Goal: Find specific page/section: Find specific page/section

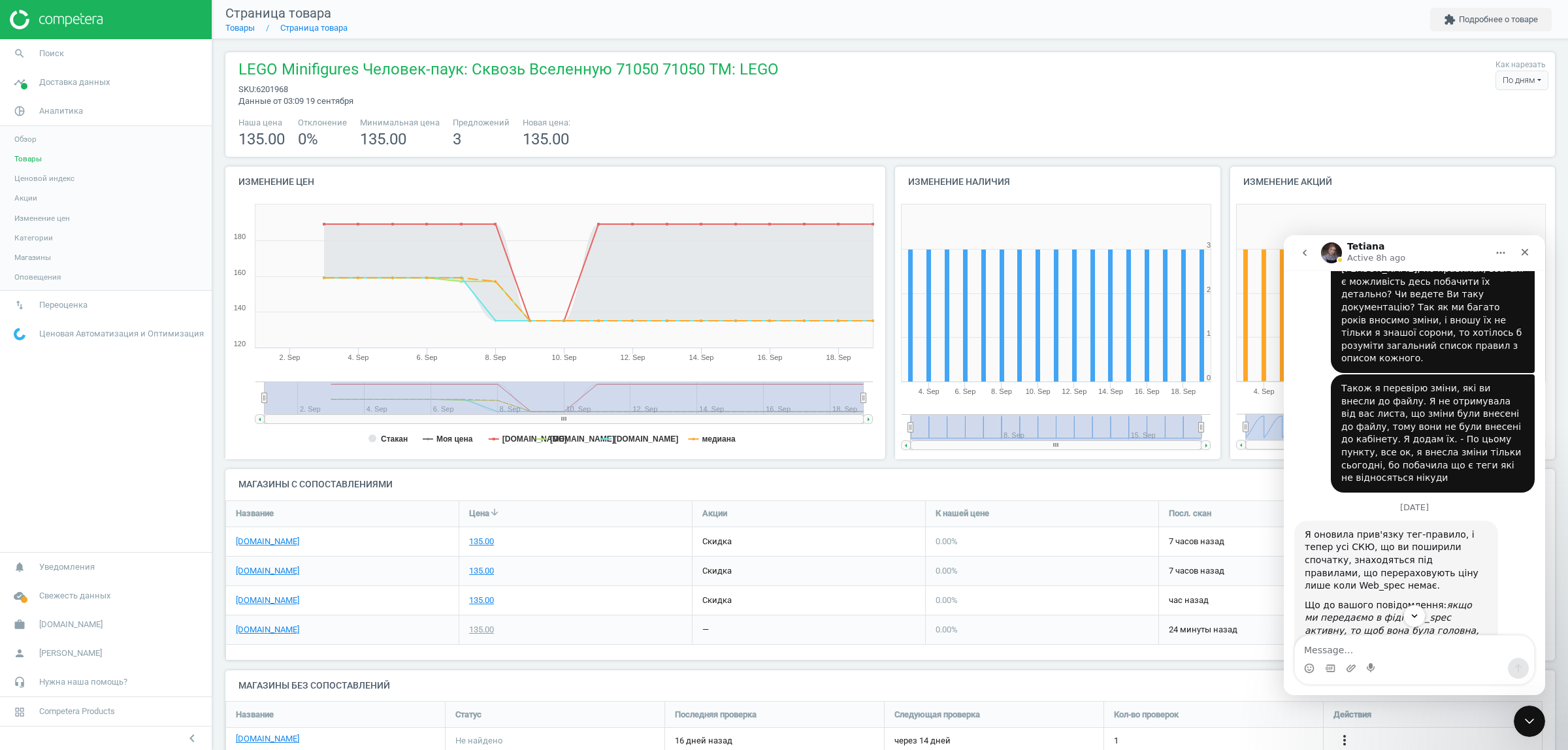
scroll to position [2497, 0]
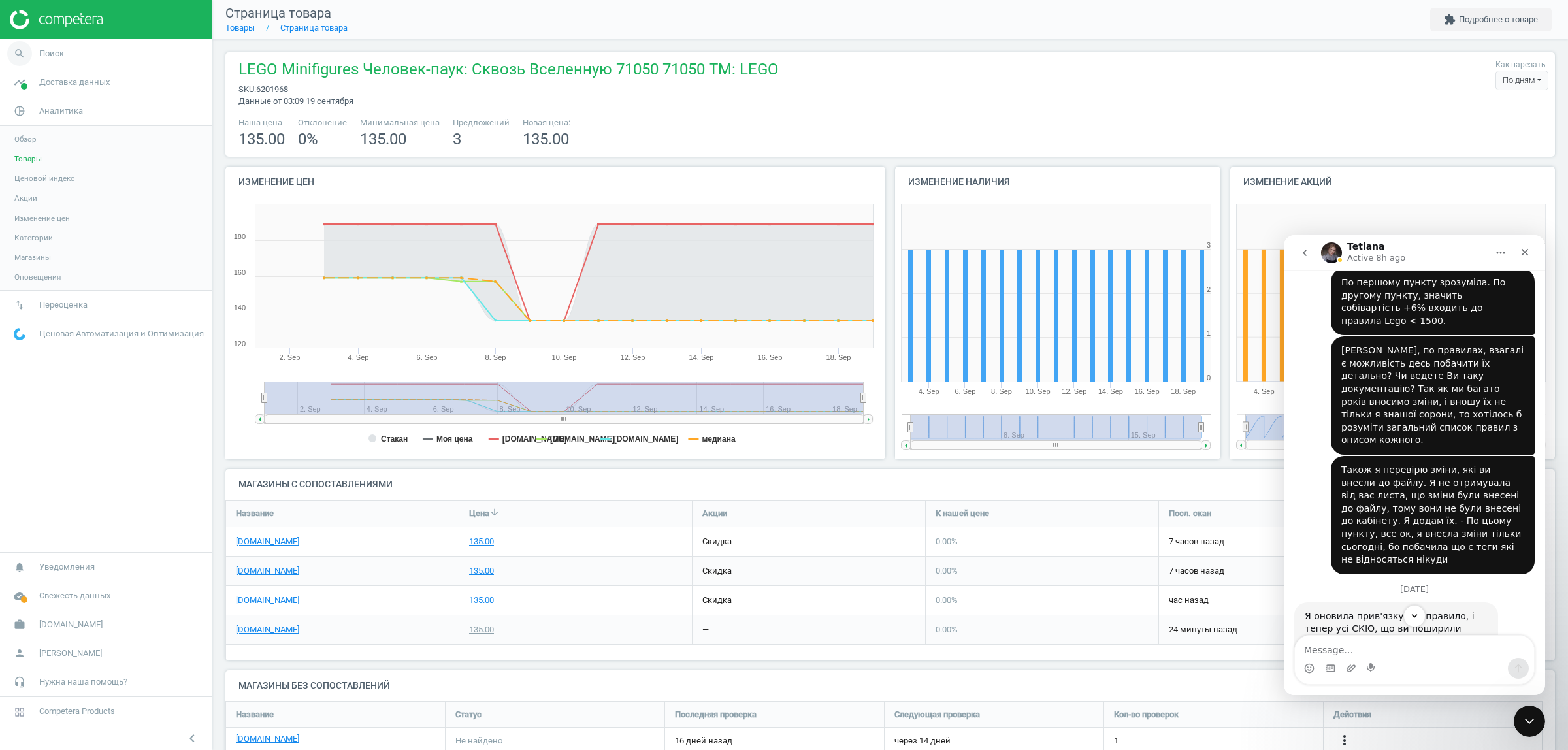
click at [49, 52] on span "Поиск" at bounding box center [51, 53] width 24 height 12
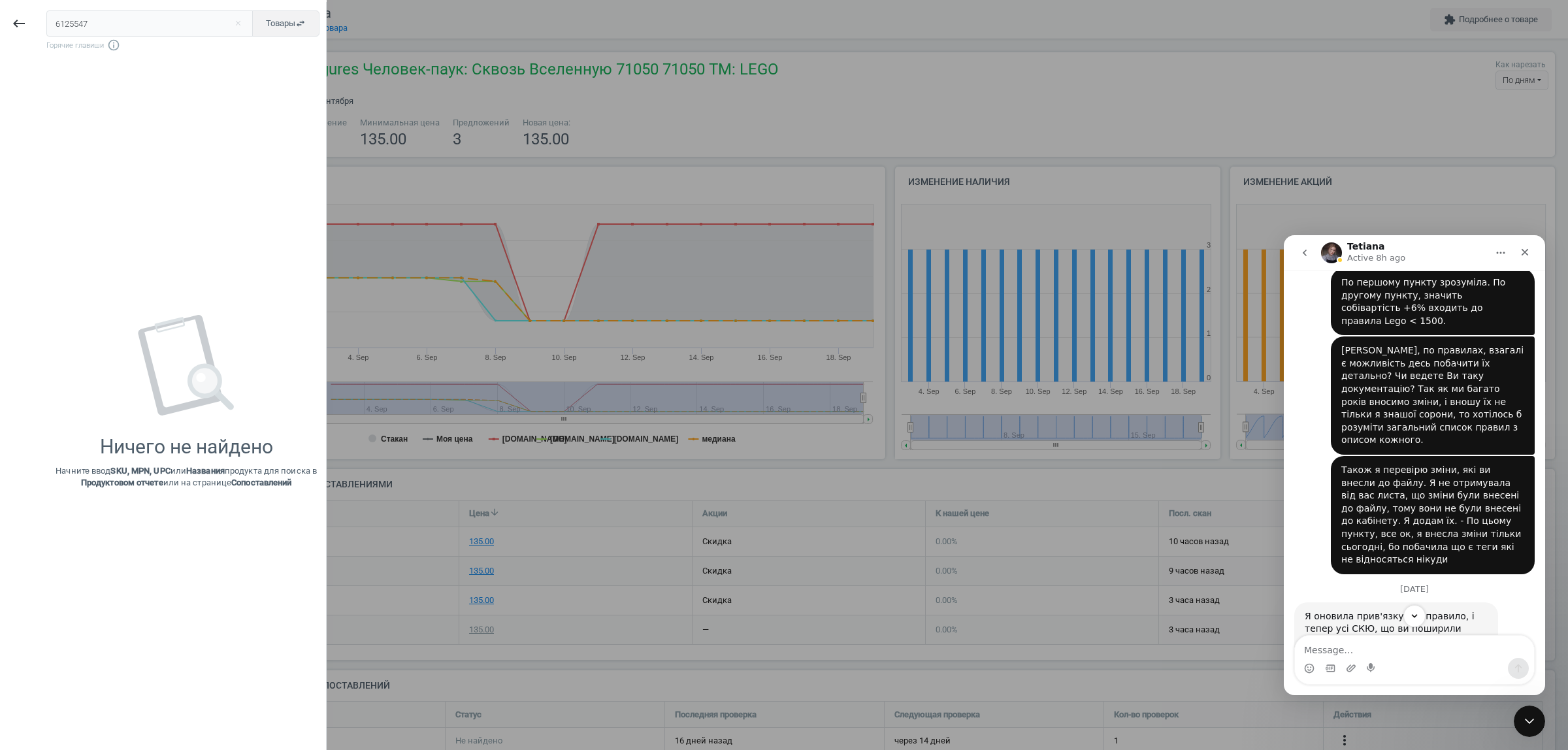
click at [90, 20] on input "6125547" at bounding box center [149, 23] width 207 height 26
type input "6103162"
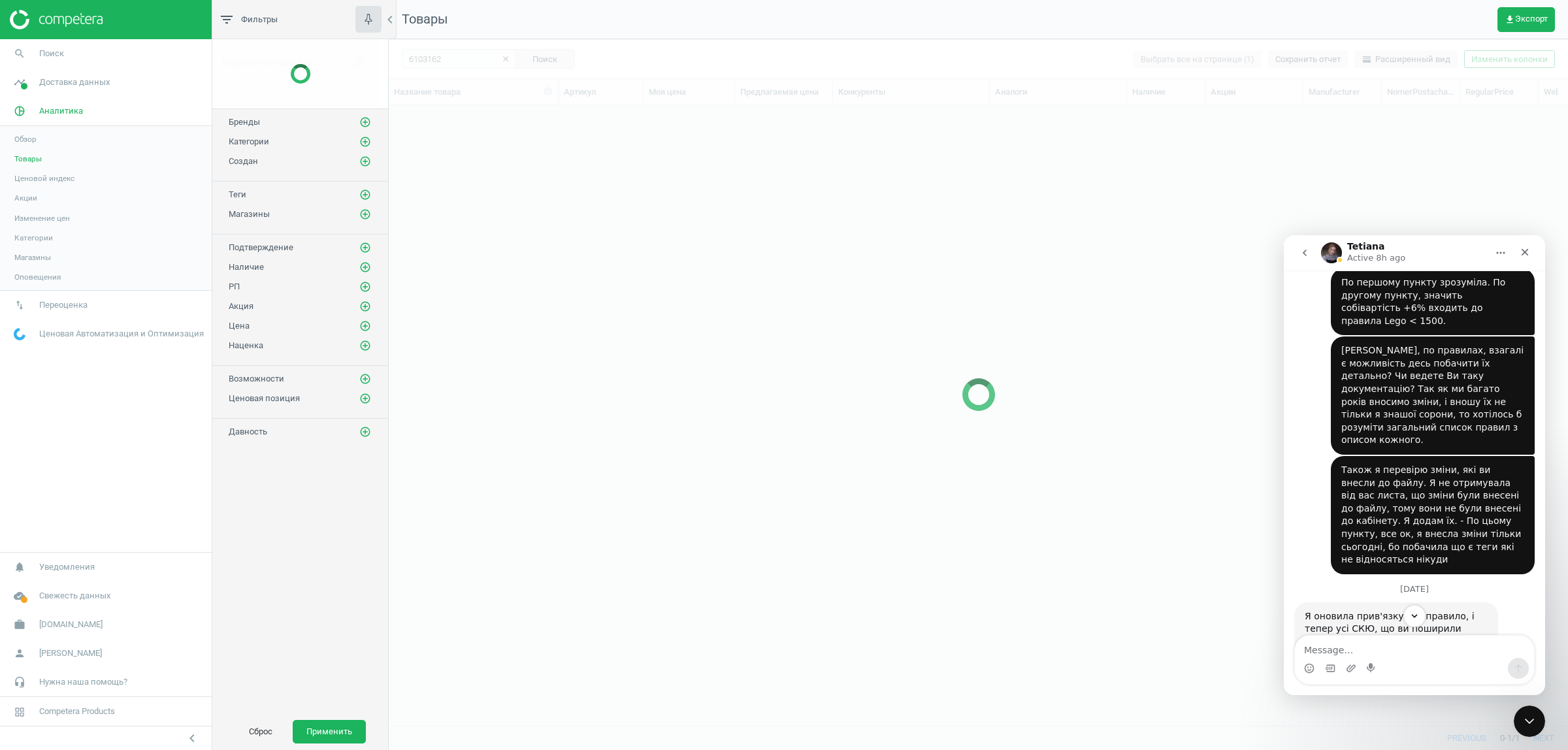
scroll to position [595, 1167]
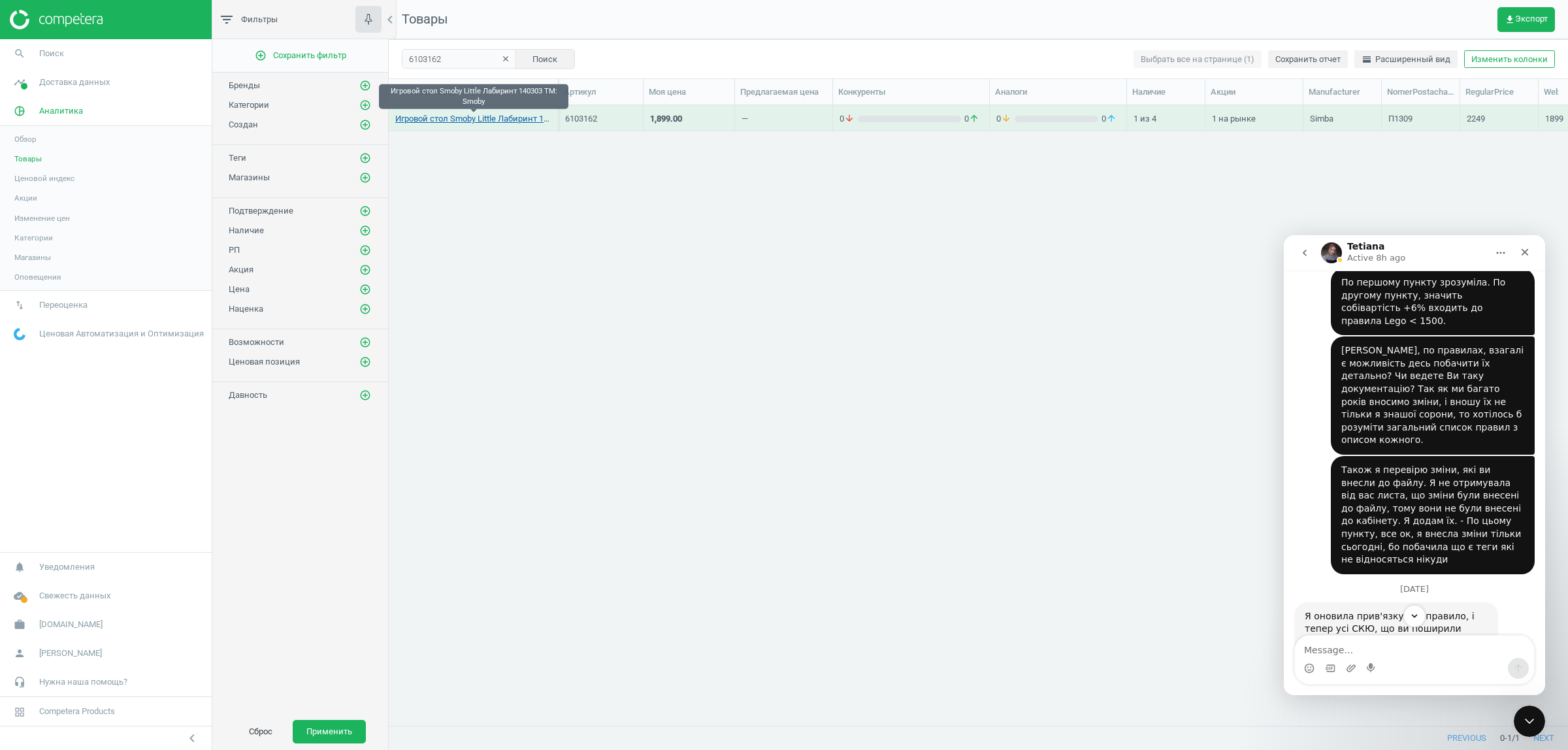
click at [485, 119] on link "Игровой стол Smoby Little Лабиринт 140303 TM: Smoby" at bounding box center [473, 119] width 156 height 12
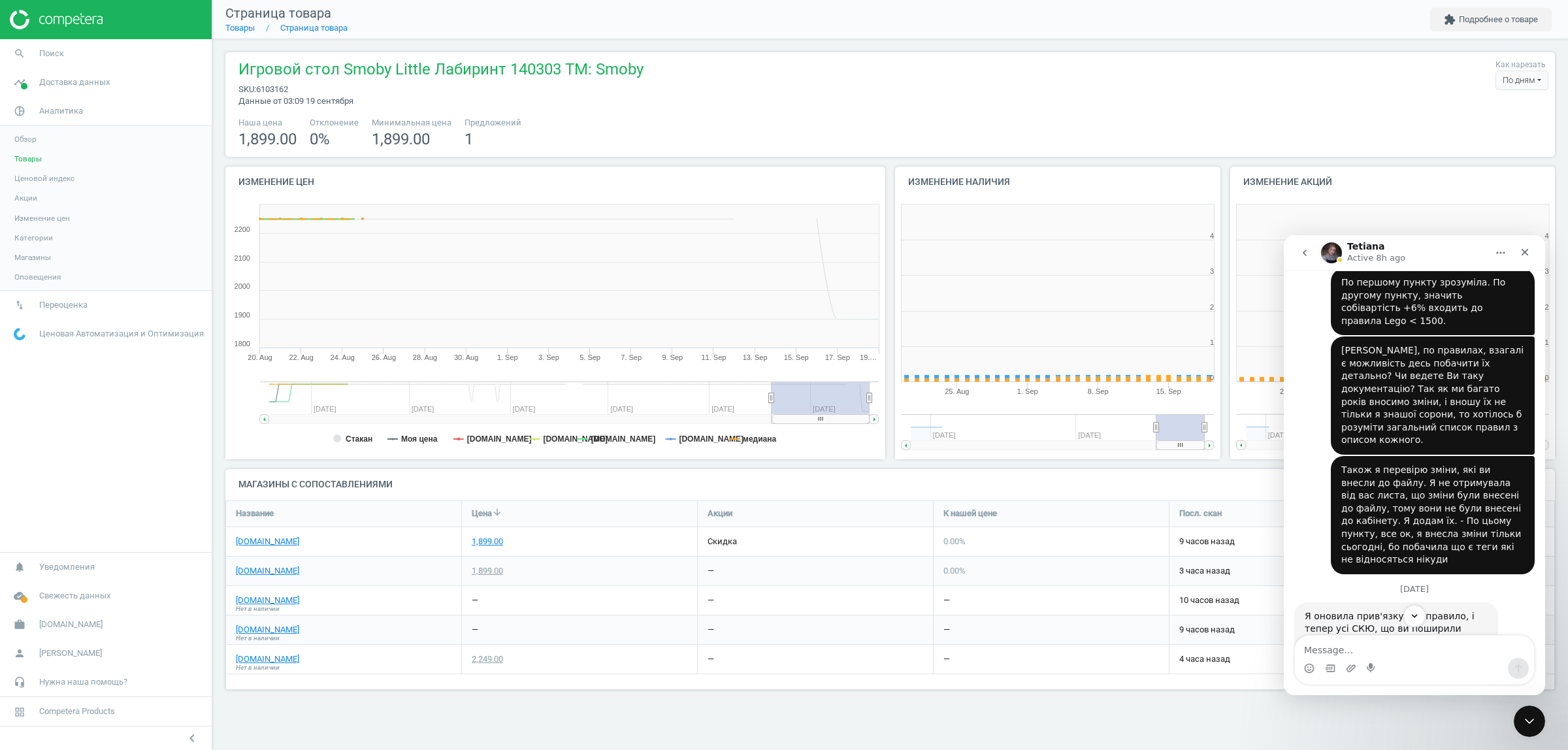
scroll to position [286, 350]
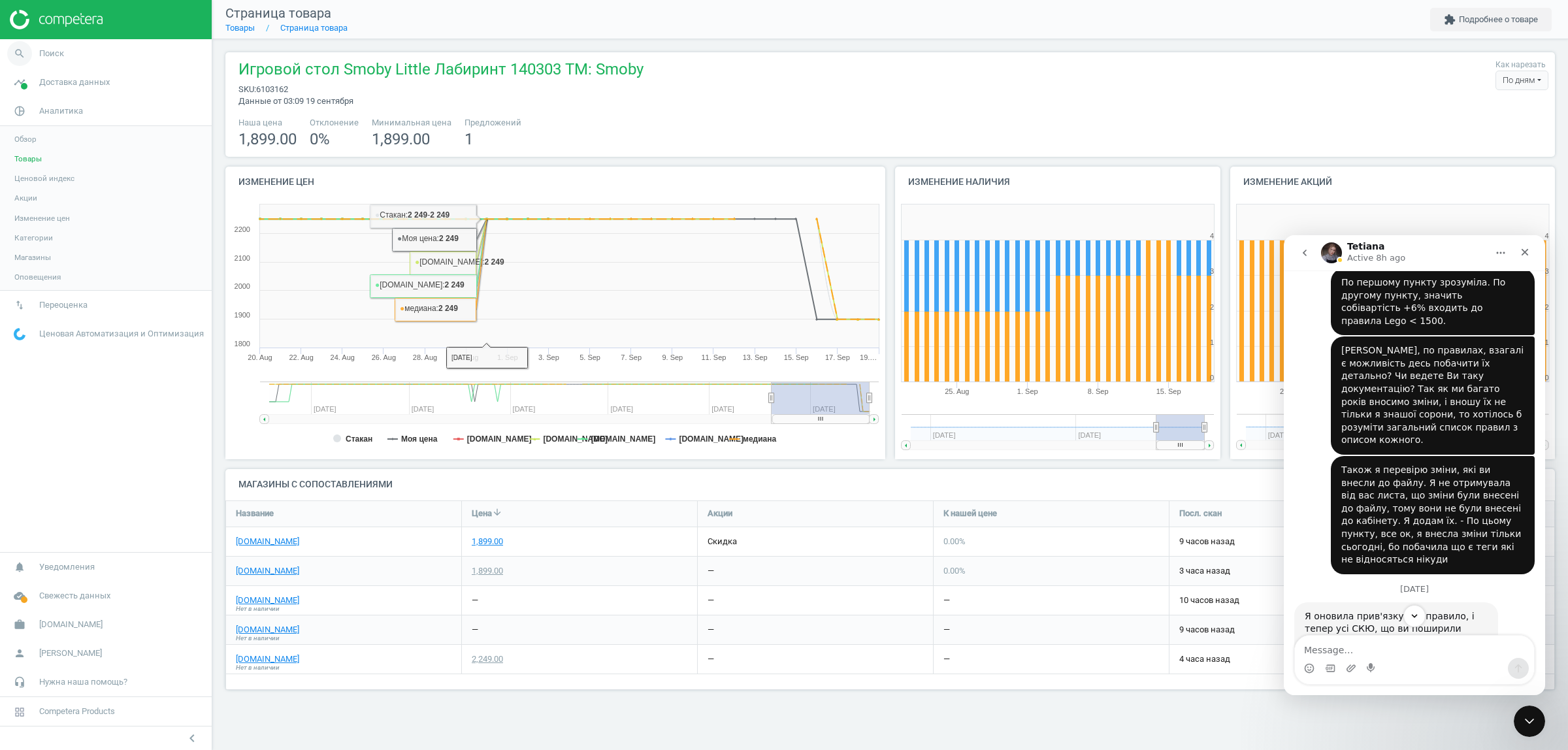
click at [116, 63] on link "search Поиск" at bounding box center [106, 53] width 212 height 29
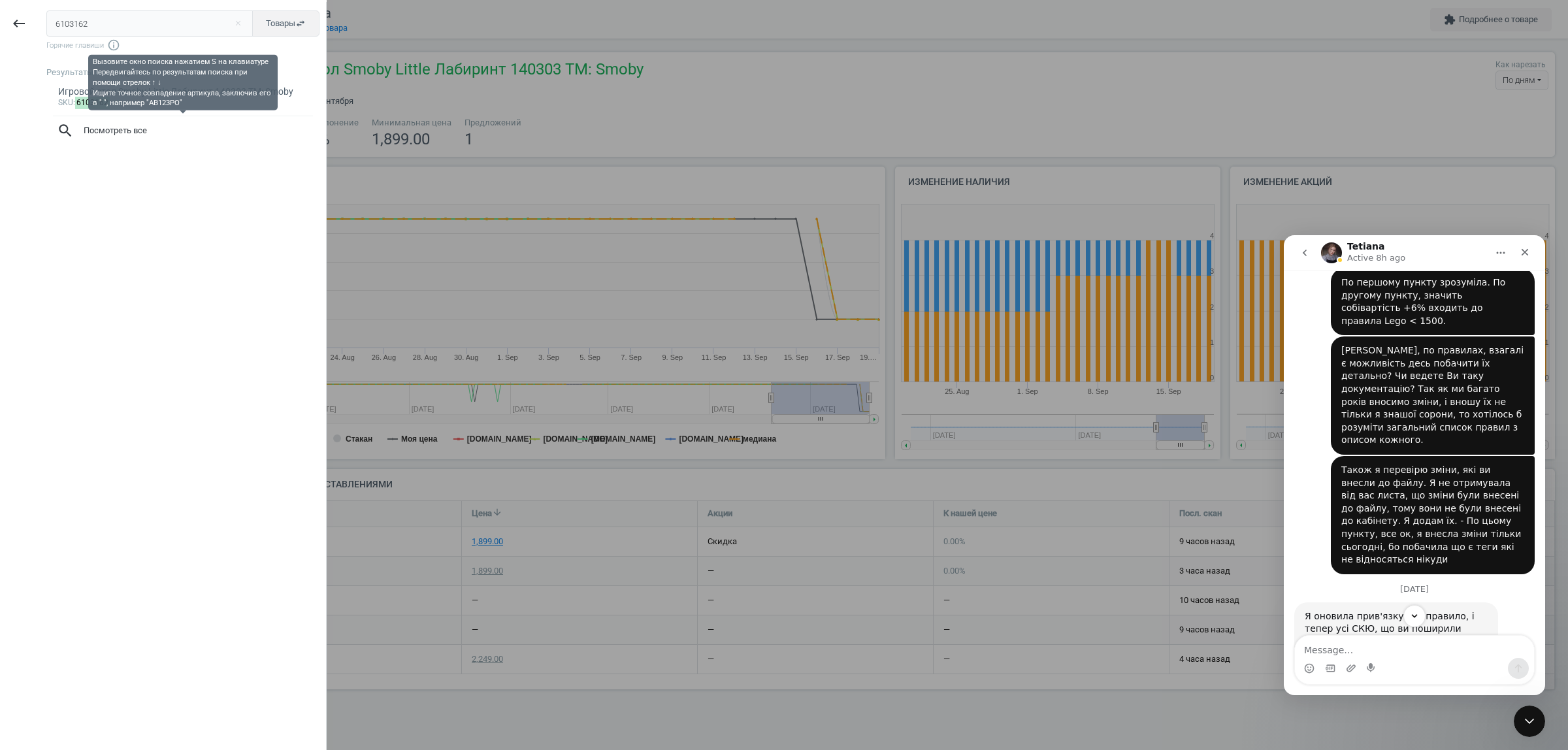
click at [141, 36] on div "6103162 close Товары swap_horiz Горячие главиши info_outline" at bounding box center [186, 30] width 279 height 41
click at [135, 24] on input "6103162" at bounding box center [149, 23] width 207 height 26
paste input "12139"
type input "6112139"
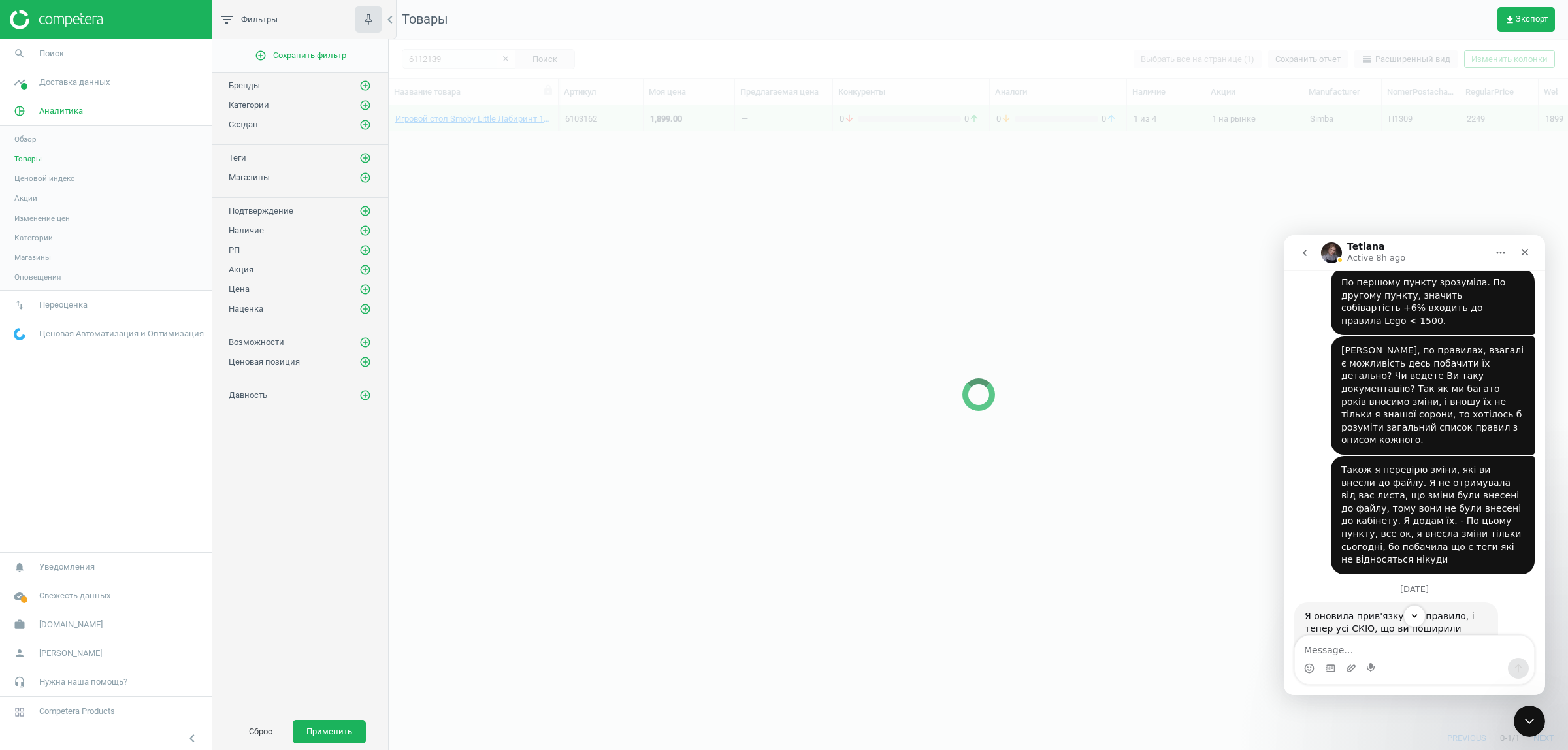
scroll to position [595, 1167]
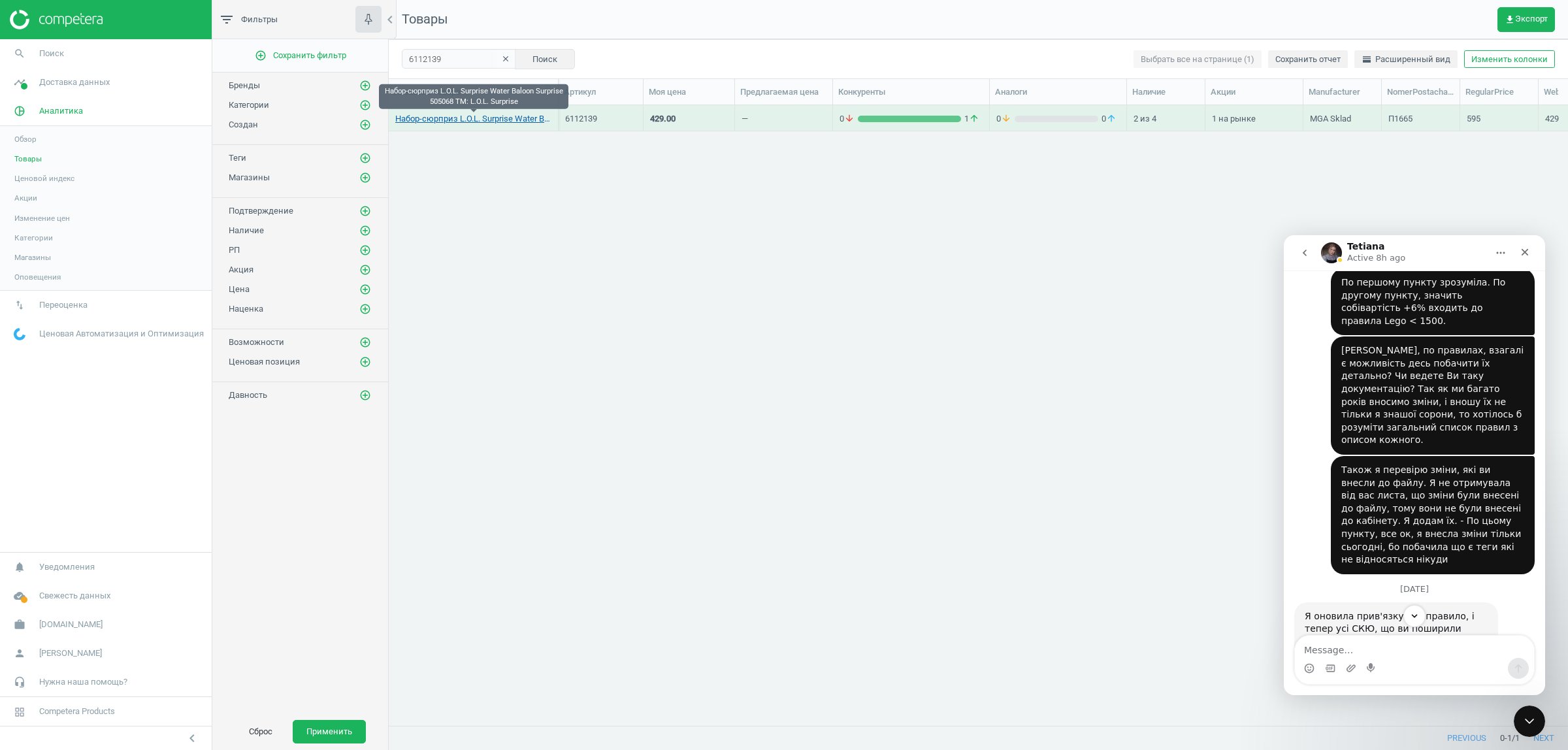
click at [457, 119] on link "Набор-сюрприз L.O.L. Surprise Water Baloon Surprise 505068 TM: L.O.L. Surprise" at bounding box center [473, 119] width 156 height 12
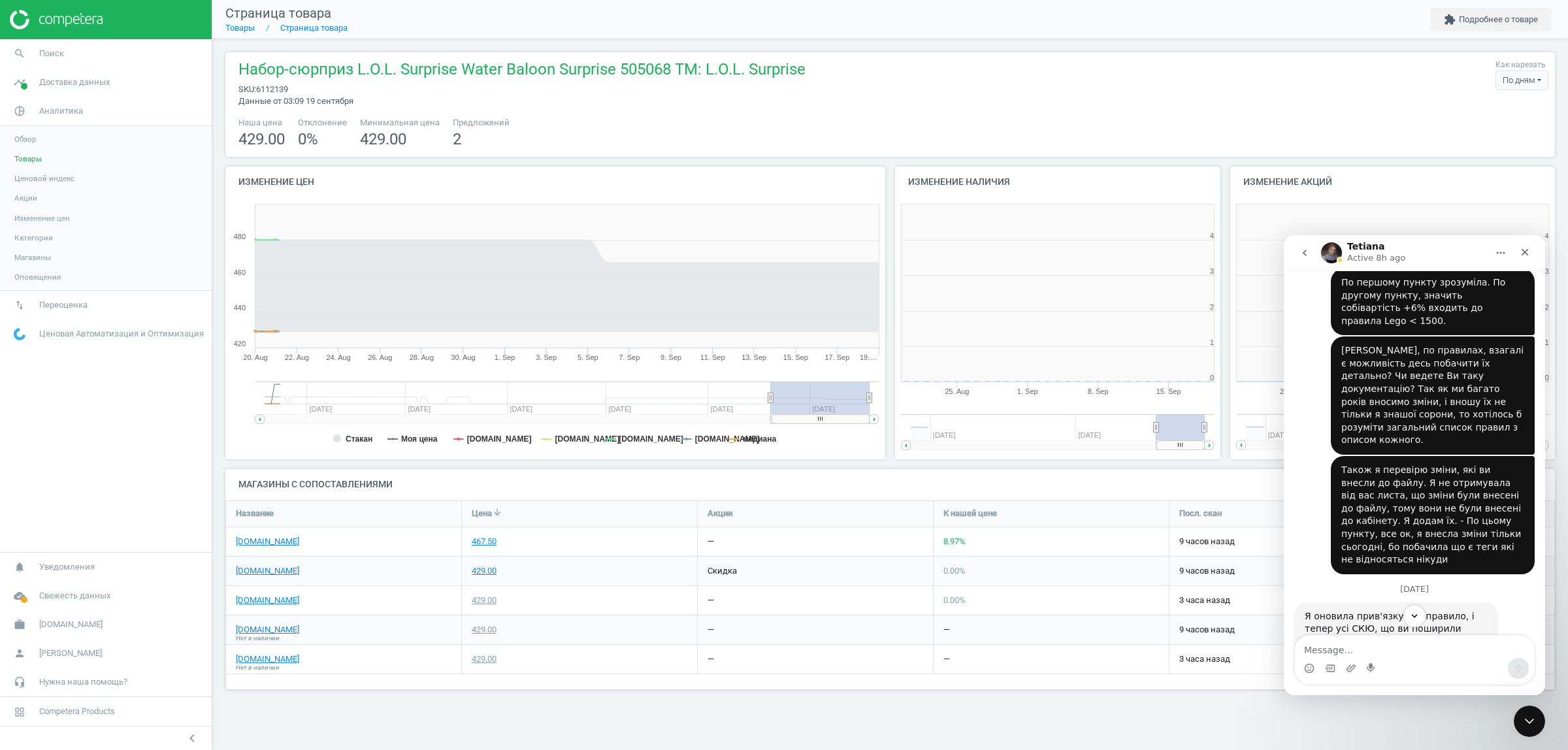
scroll to position [286, 350]
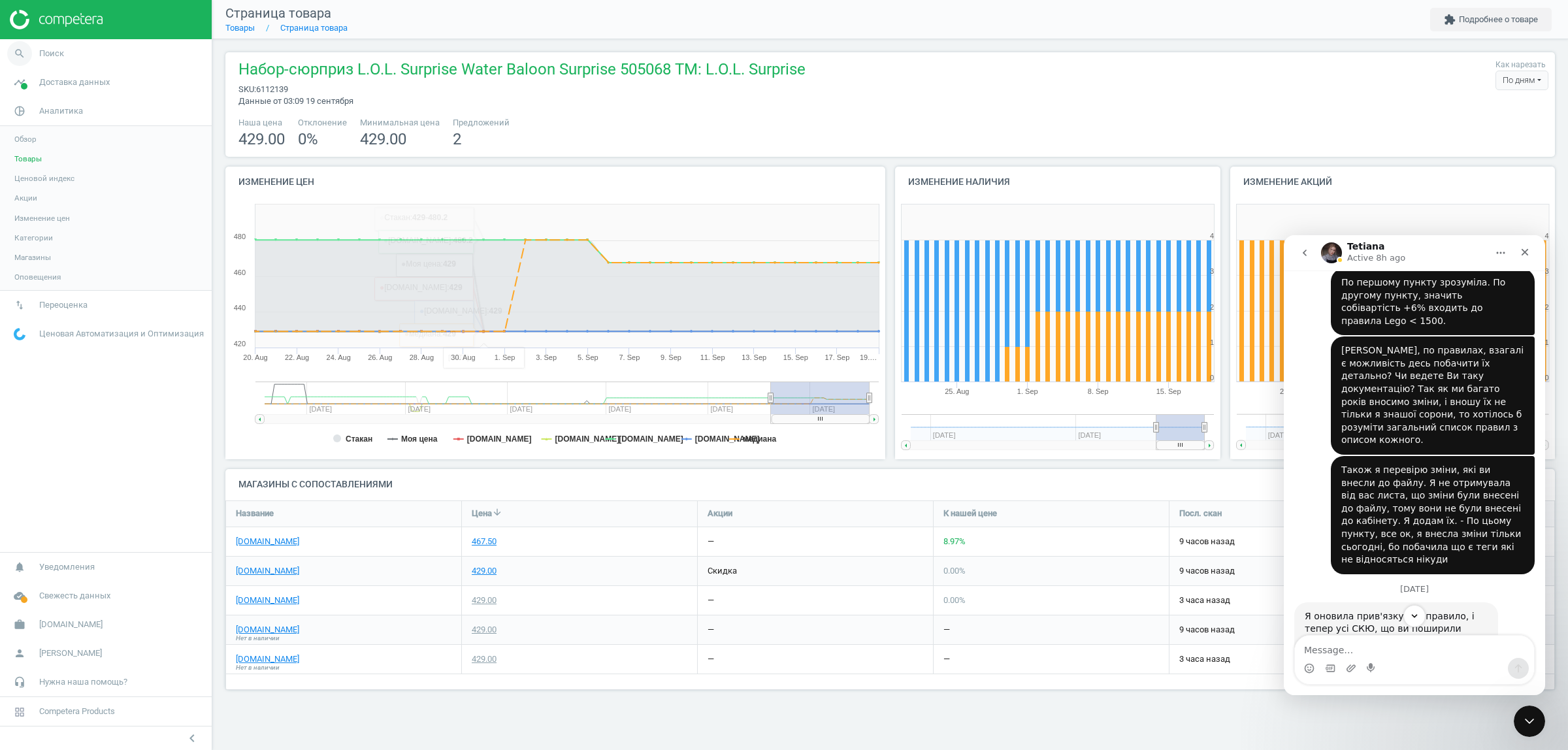
click at [122, 57] on link "search Поиск" at bounding box center [106, 53] width 212 height 29
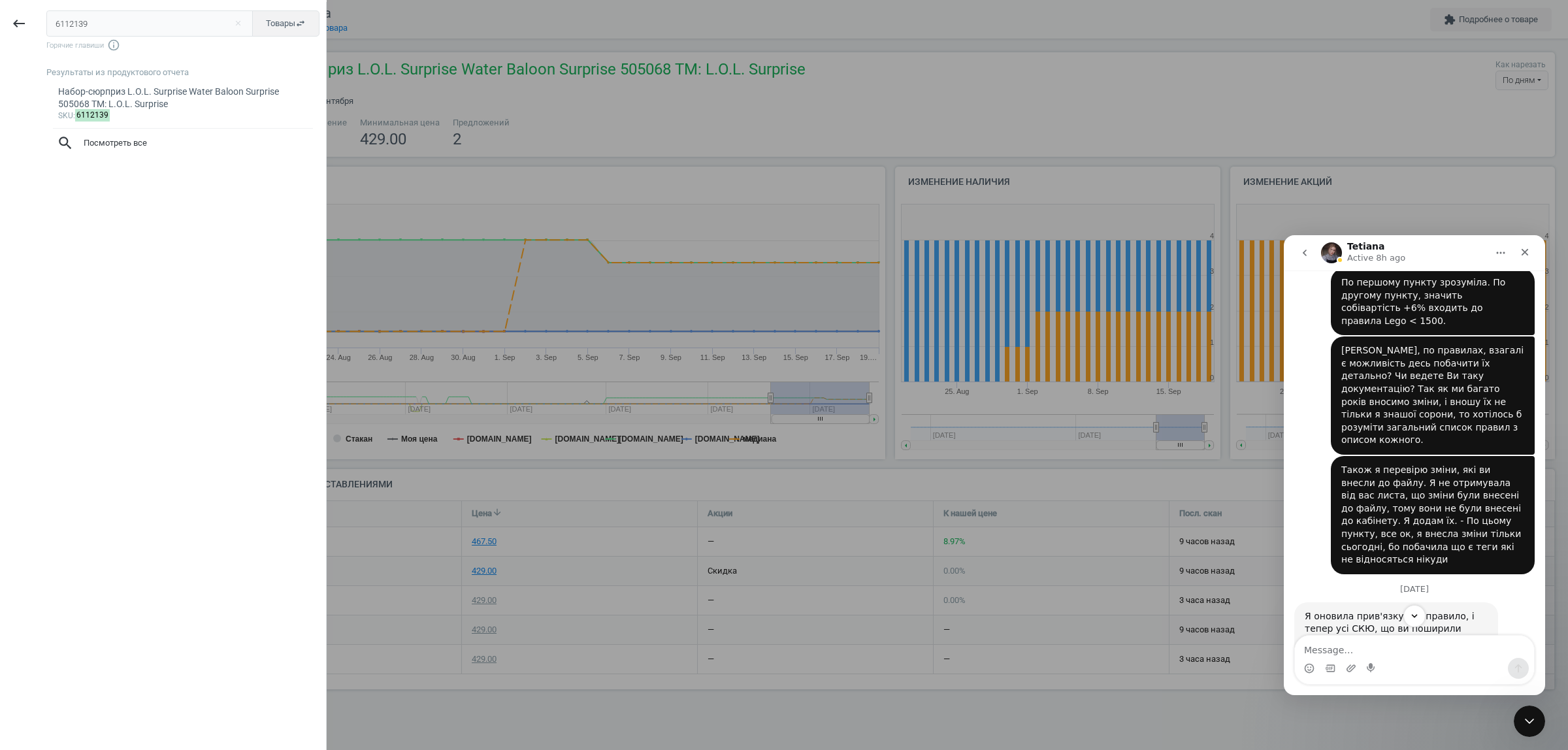
click at [99, 12] on input "6112139" at bounding box center [149, 23] width 207 height 26
click at [99, 21] on input "6112139" at bounding box center [149, 23] width 207 height 26
type input "6110252"
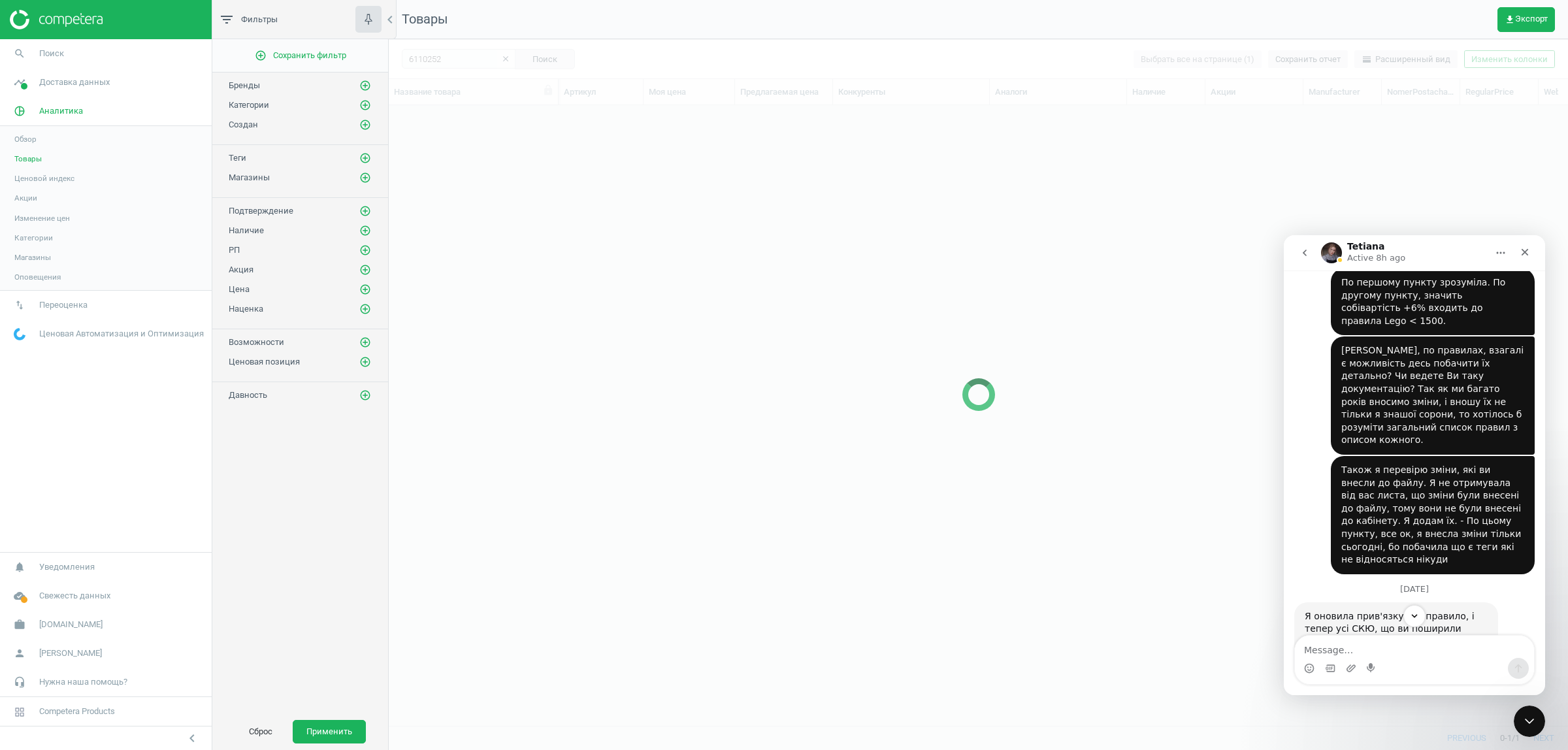
scroll to position [595, 1167]
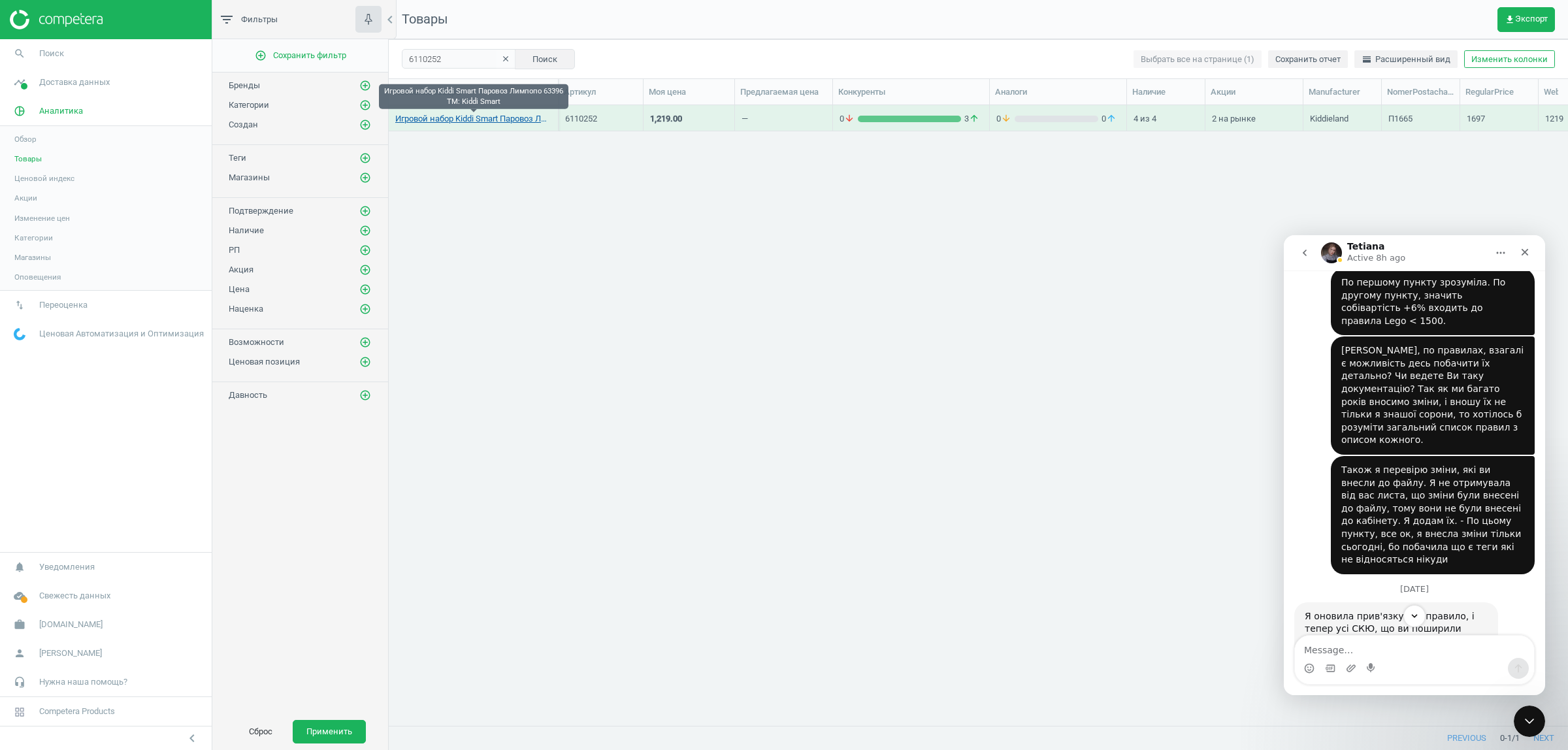
click at [496, 117] on link "Игровой набор Kiddi Smart Паровоз Лимпопо 63396 TM: Kiddi Smart" at bounding box center [473, 119] width 156 height 12
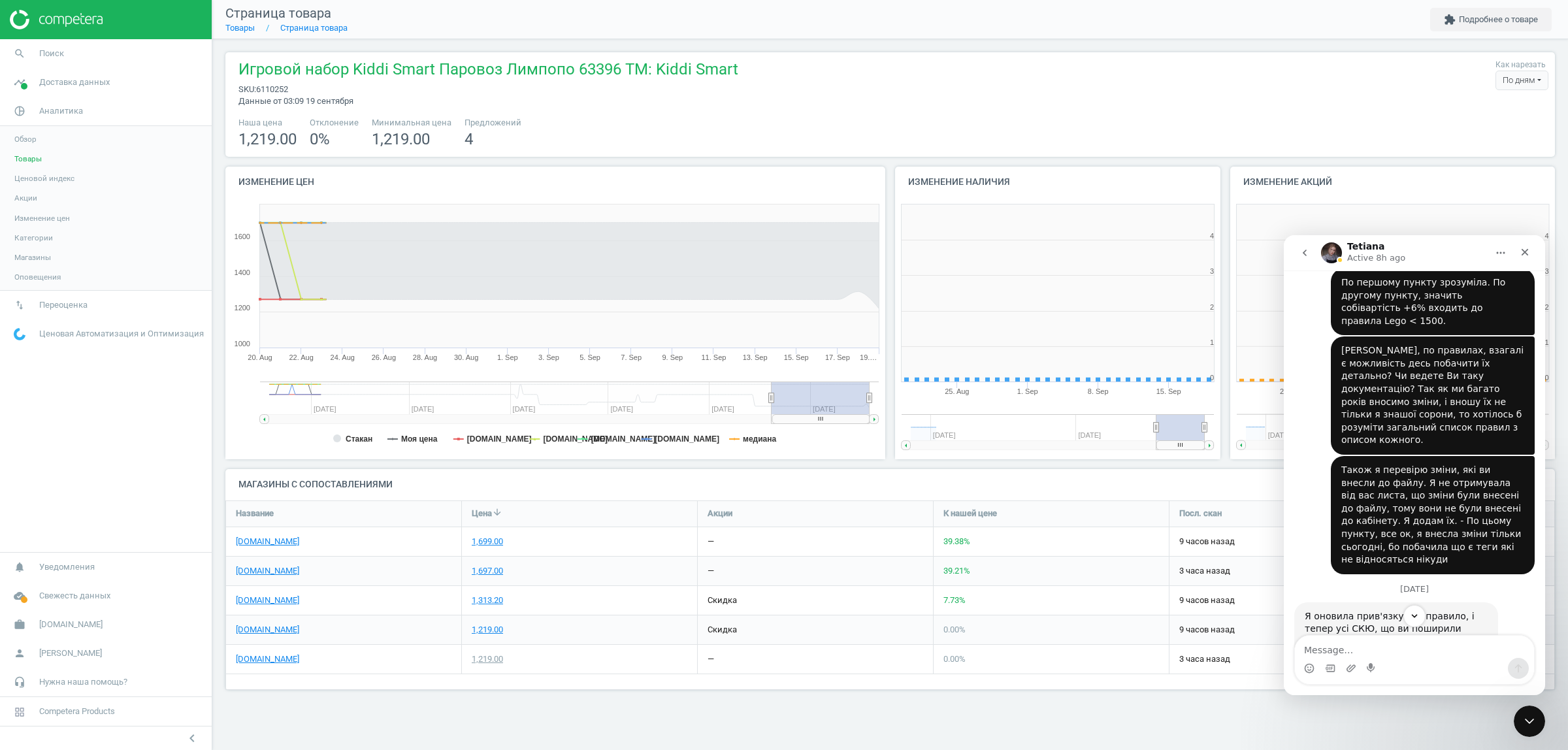
scroll to position [286, 685]
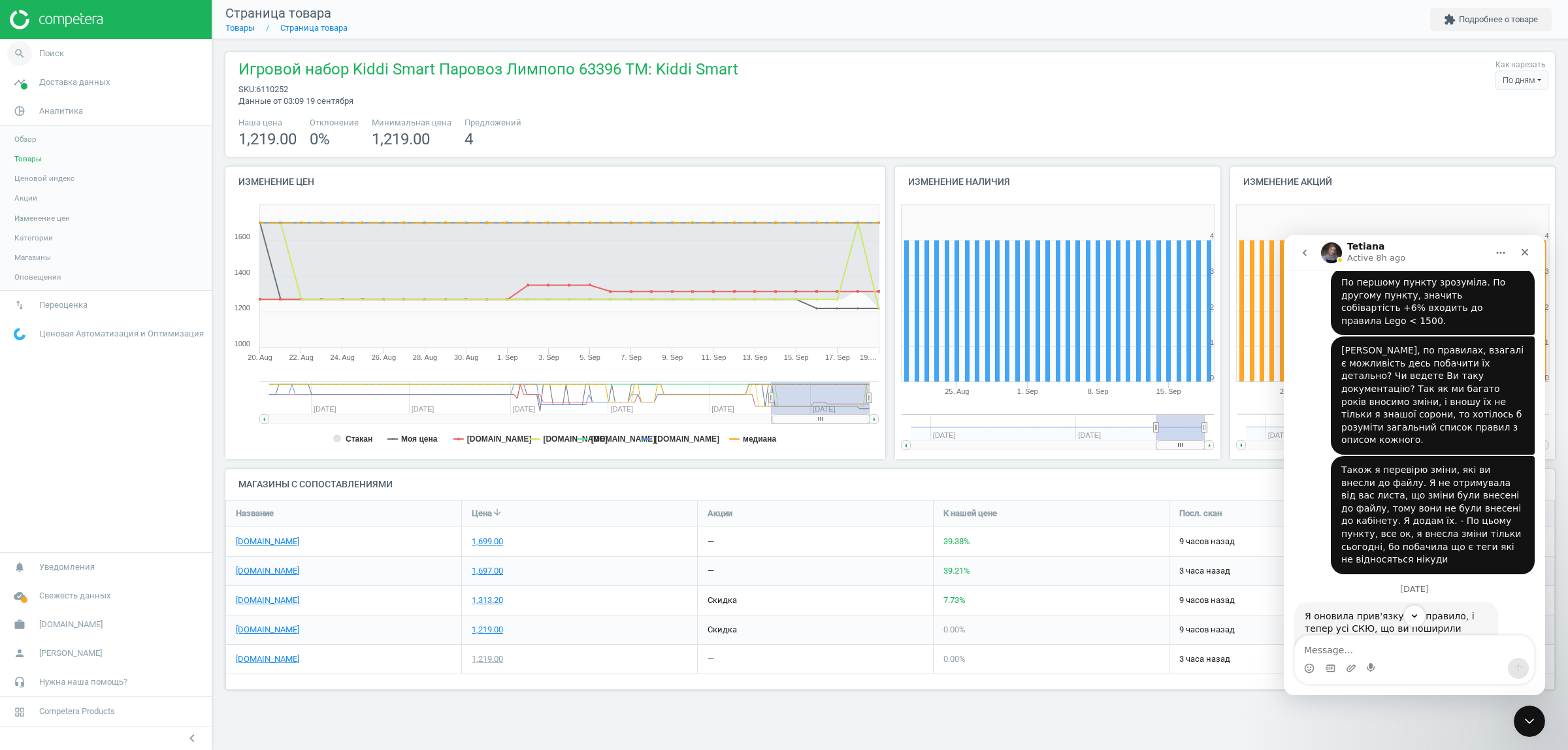
click at [57, 51] on span "Поиск" at bounding box center [51, 53] width 24 height 12
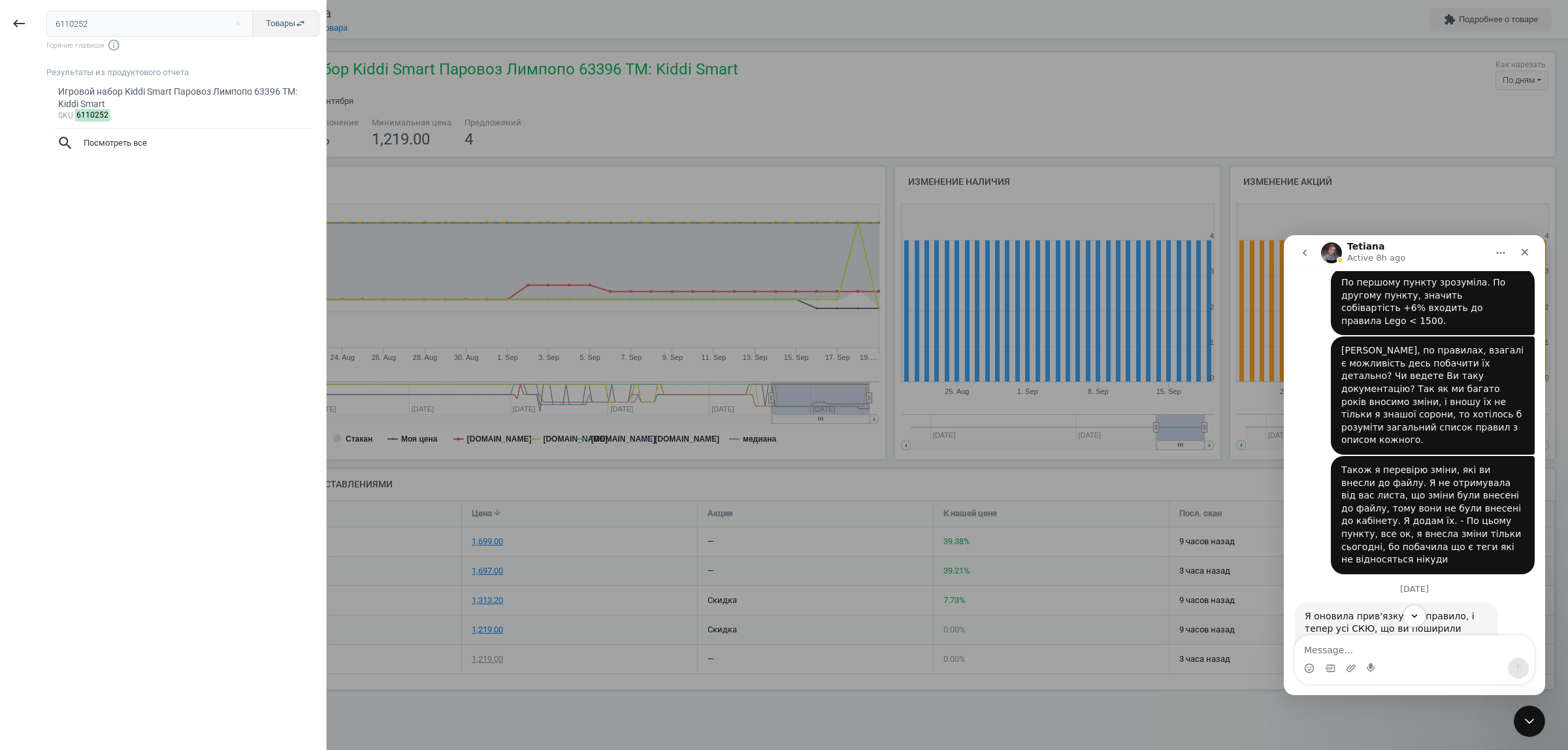
click at [146, 17] on input "6110252" at bounding box center [149, 23] width 207 height 26
type input "6113776"
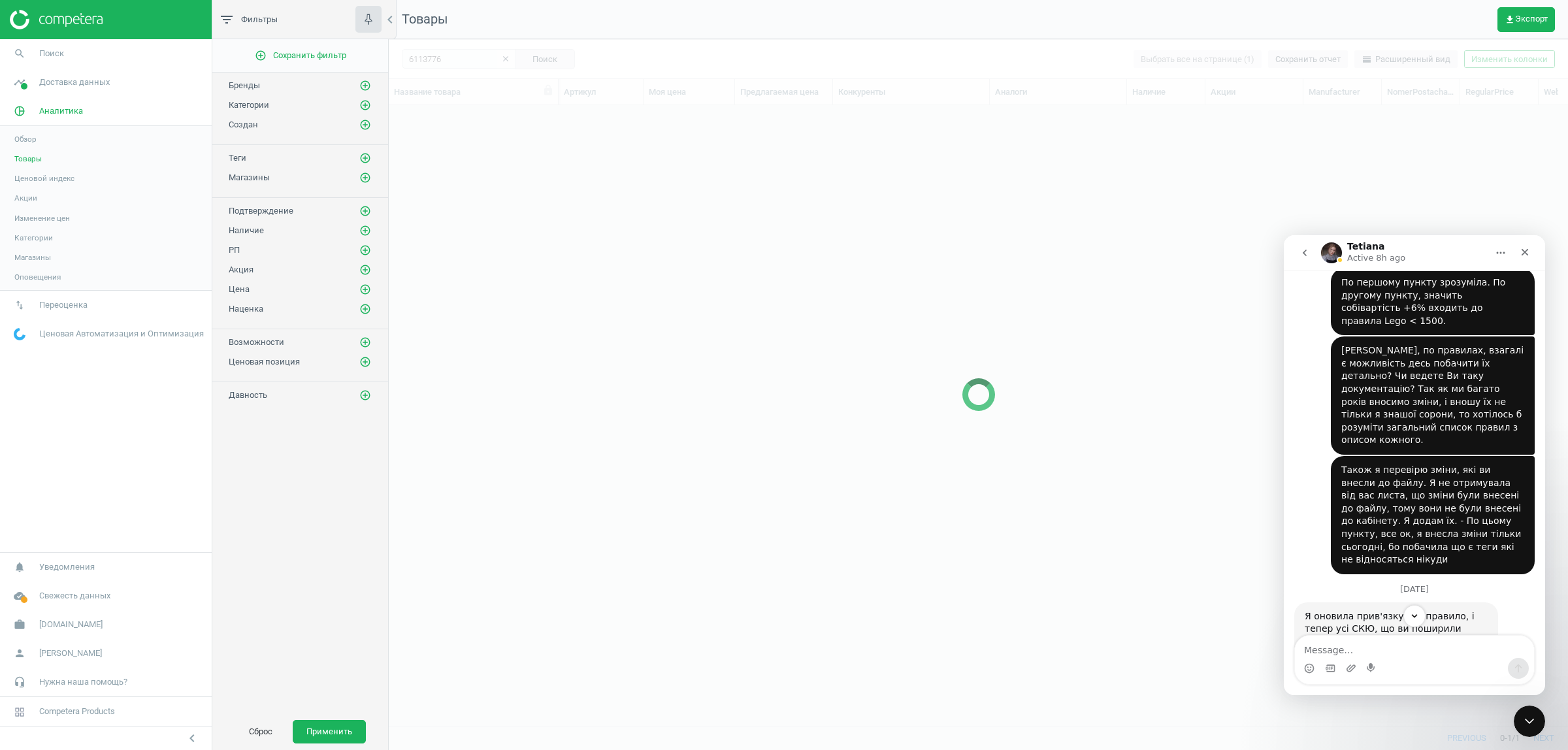
scroll to position [595, 1167]
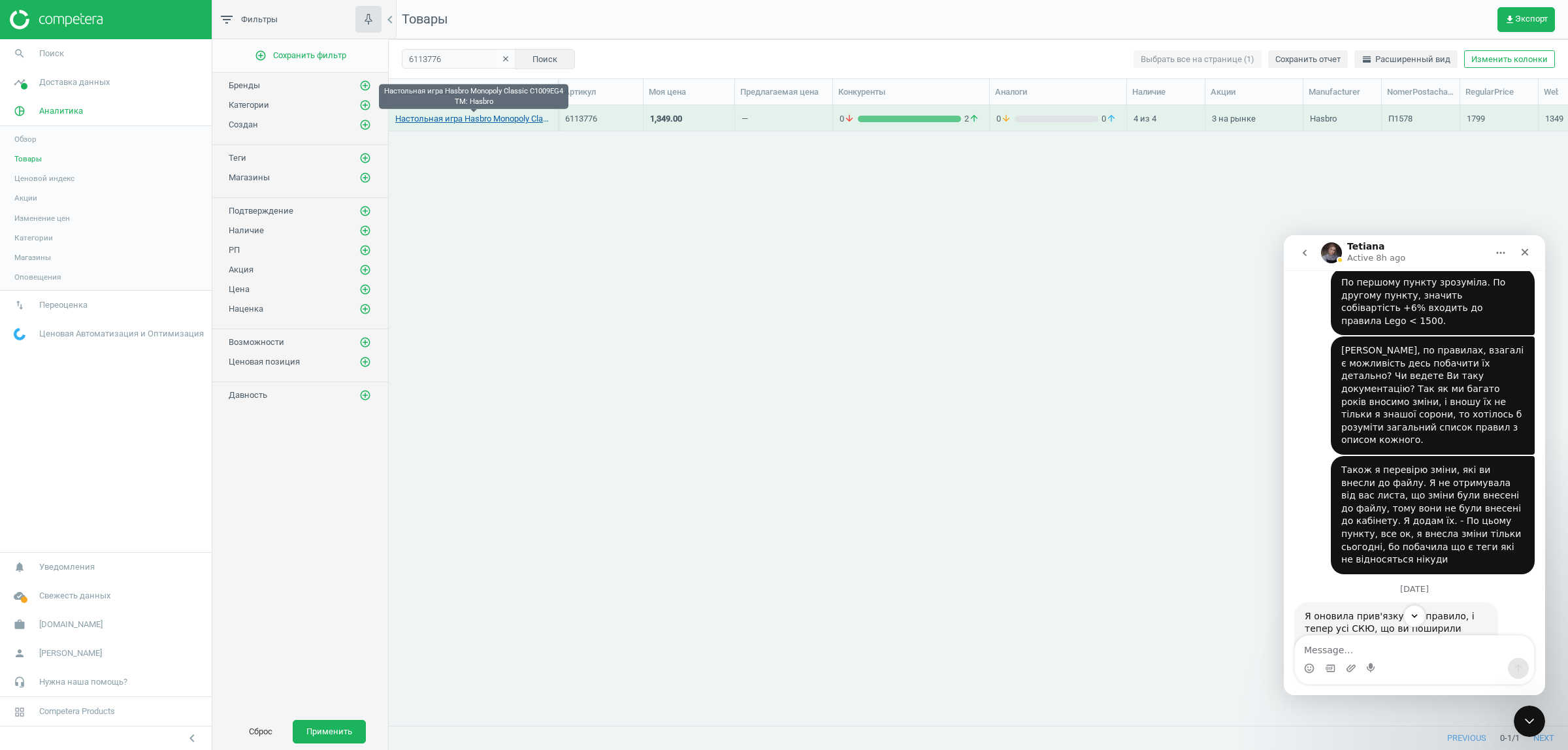
click at [468, 114] on link "Настольная игра Hasbro Monopoly Classic C1009EG4 TM: Hasbro" at bounding box center [473, 119] width 156 height 12
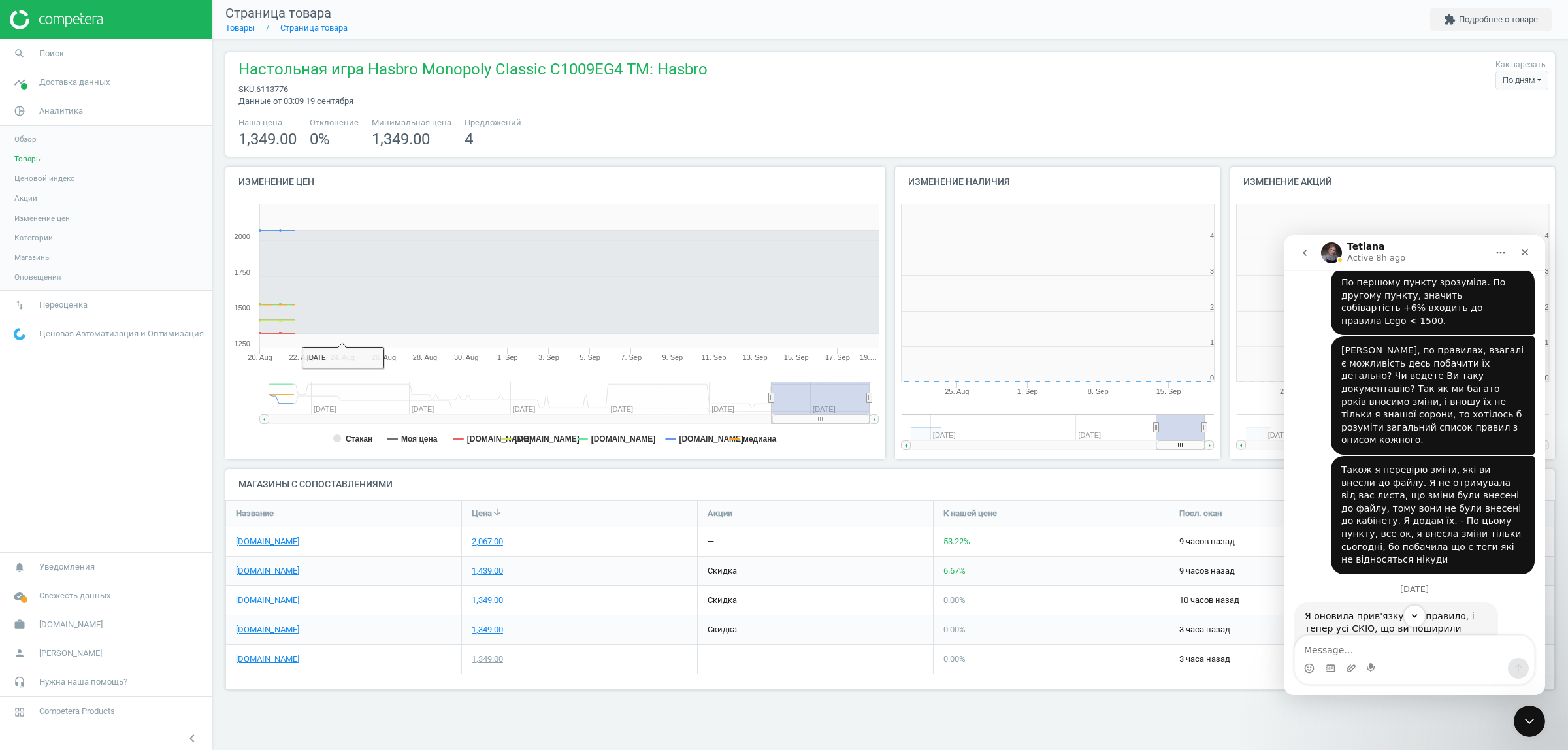
scroll to position [286, 350]
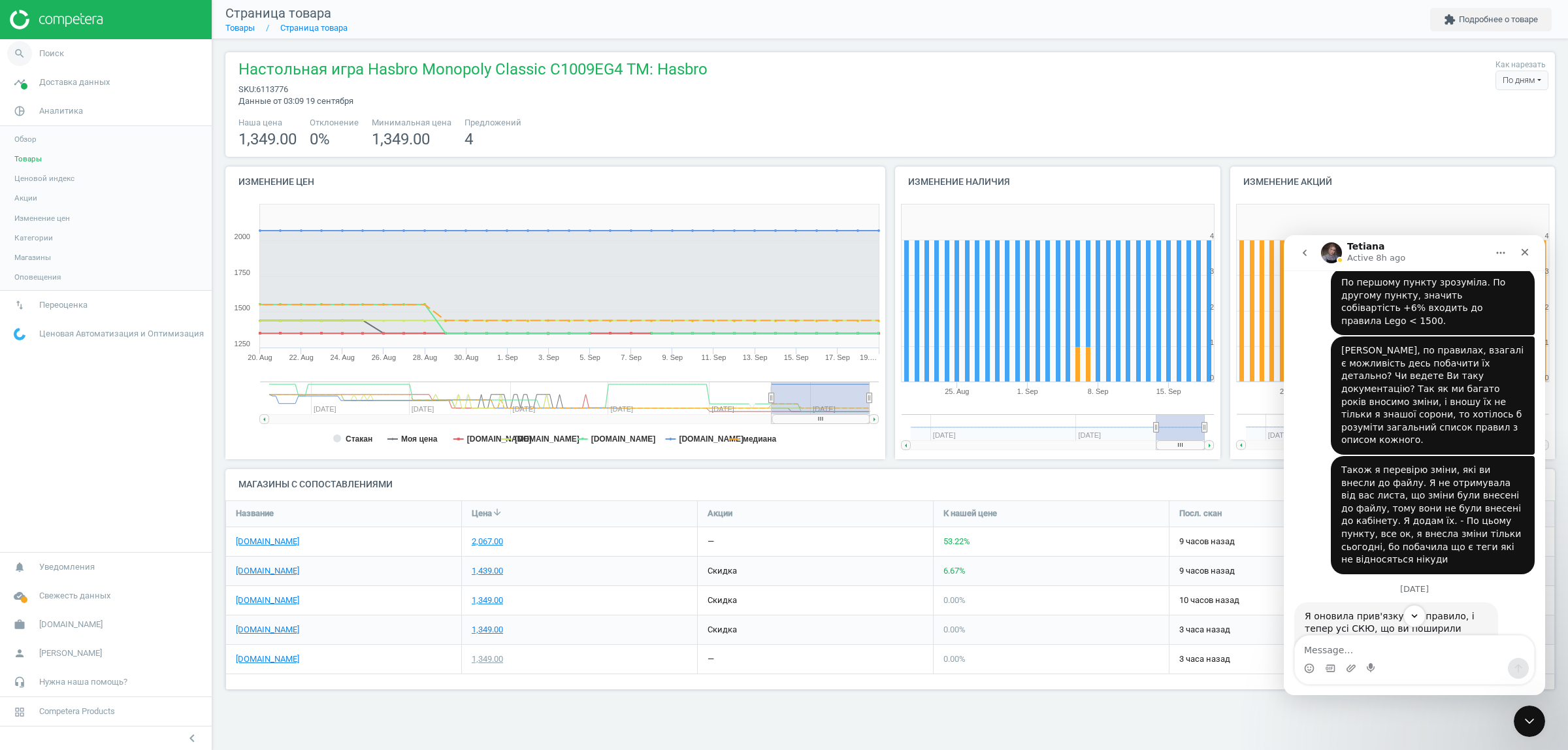
click at [24, 53] on icon "search" at bounding box center [19, 53] width 24 height 24
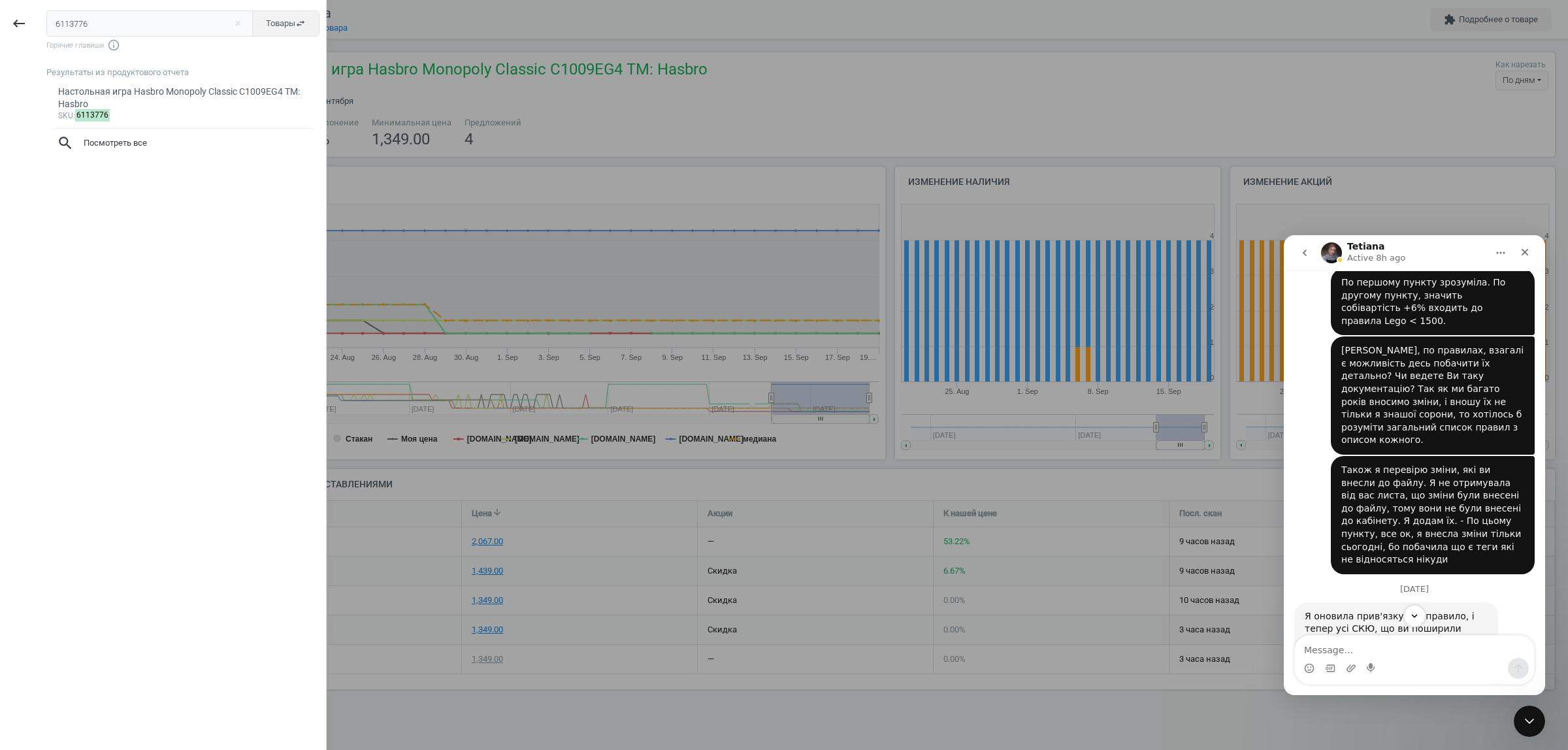
click at [86, 23] on input "6113776" at bounding box center [149, 23] width 207 height 26
type input "6337400"
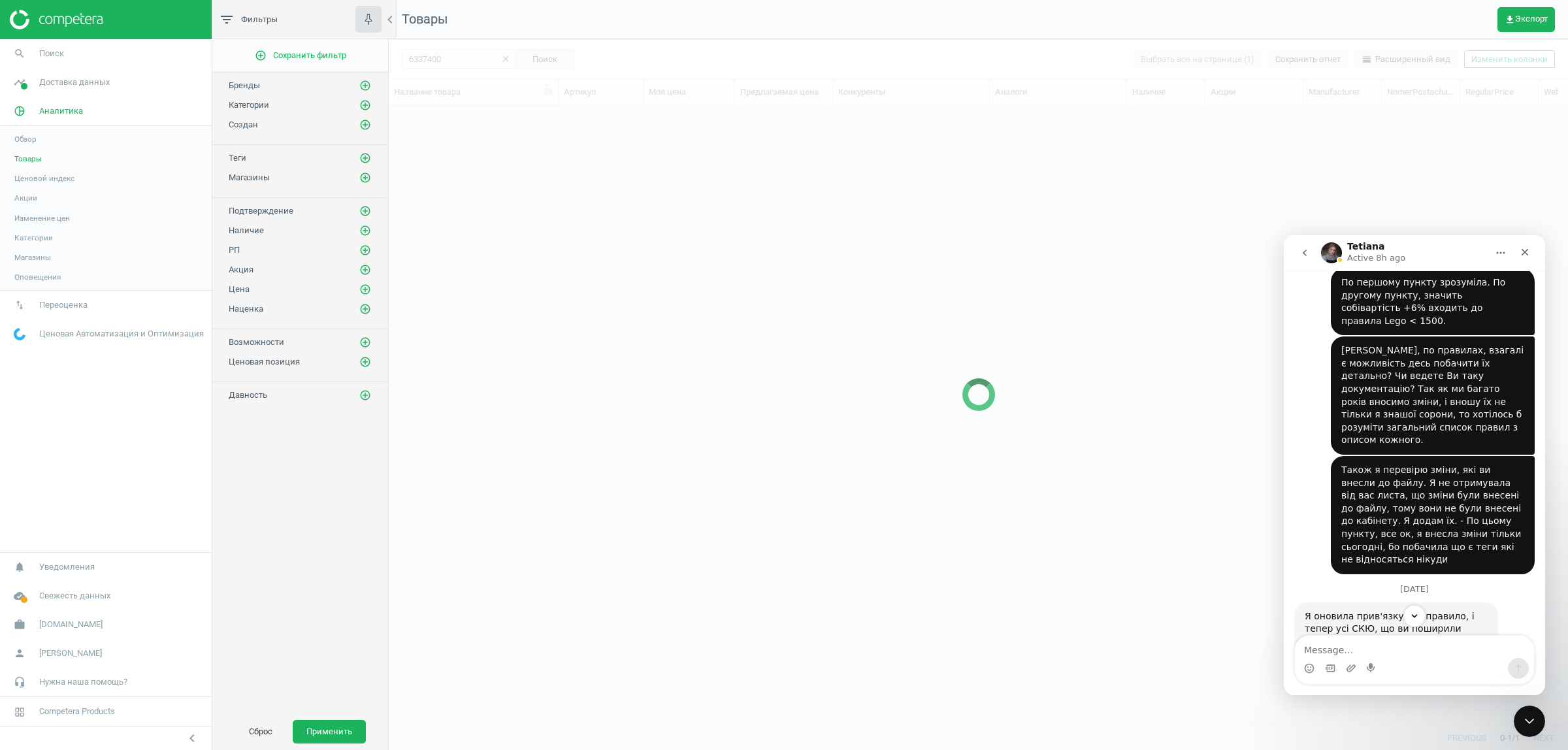
scroll to position [595, 1167]
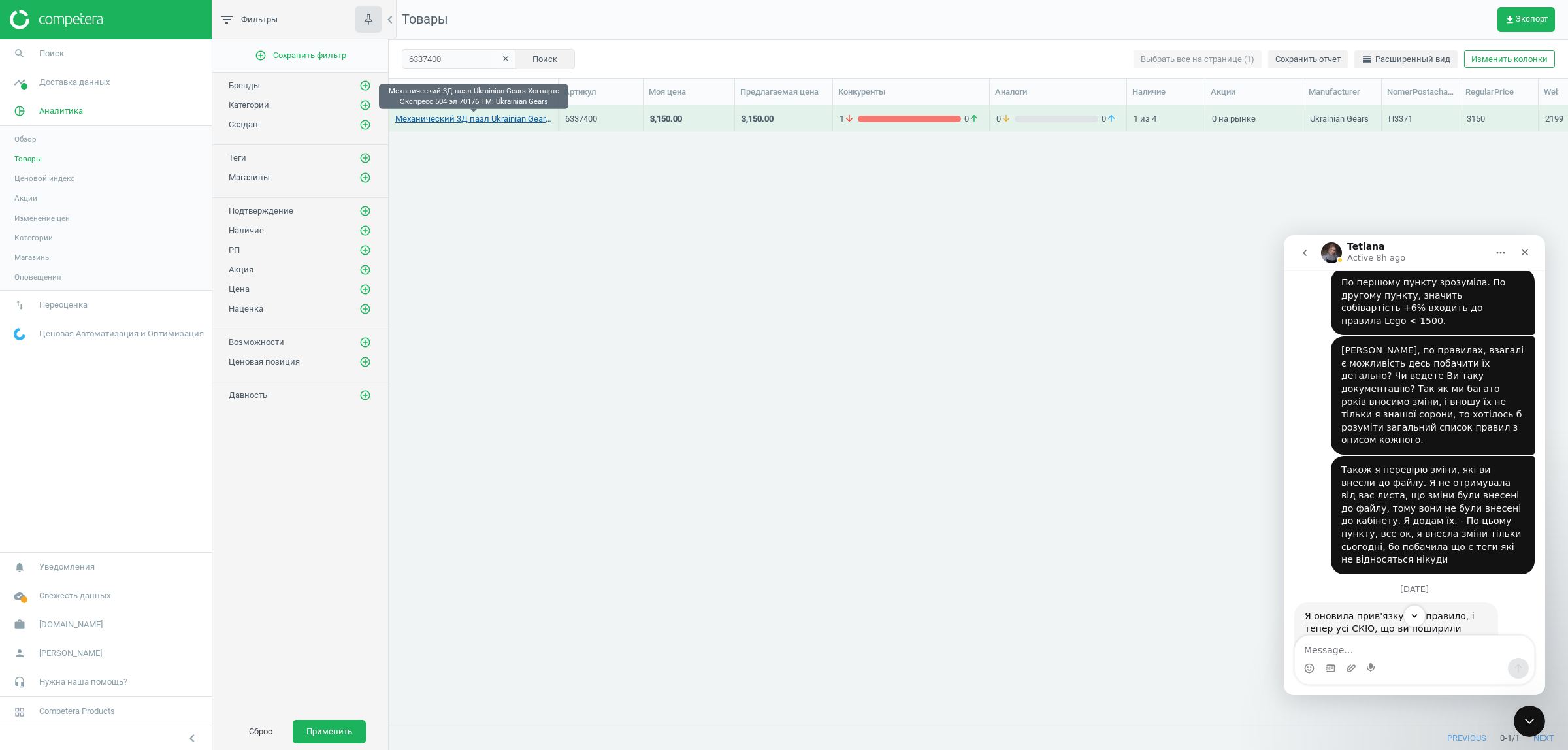
click at [494, 117] on link "Механический 3Д пазл Ukrainian Gears Хогвартс Экспресс 504 эл 70176 TM: Ukraini…" at bounding box center [473, 119] width 156 height 12
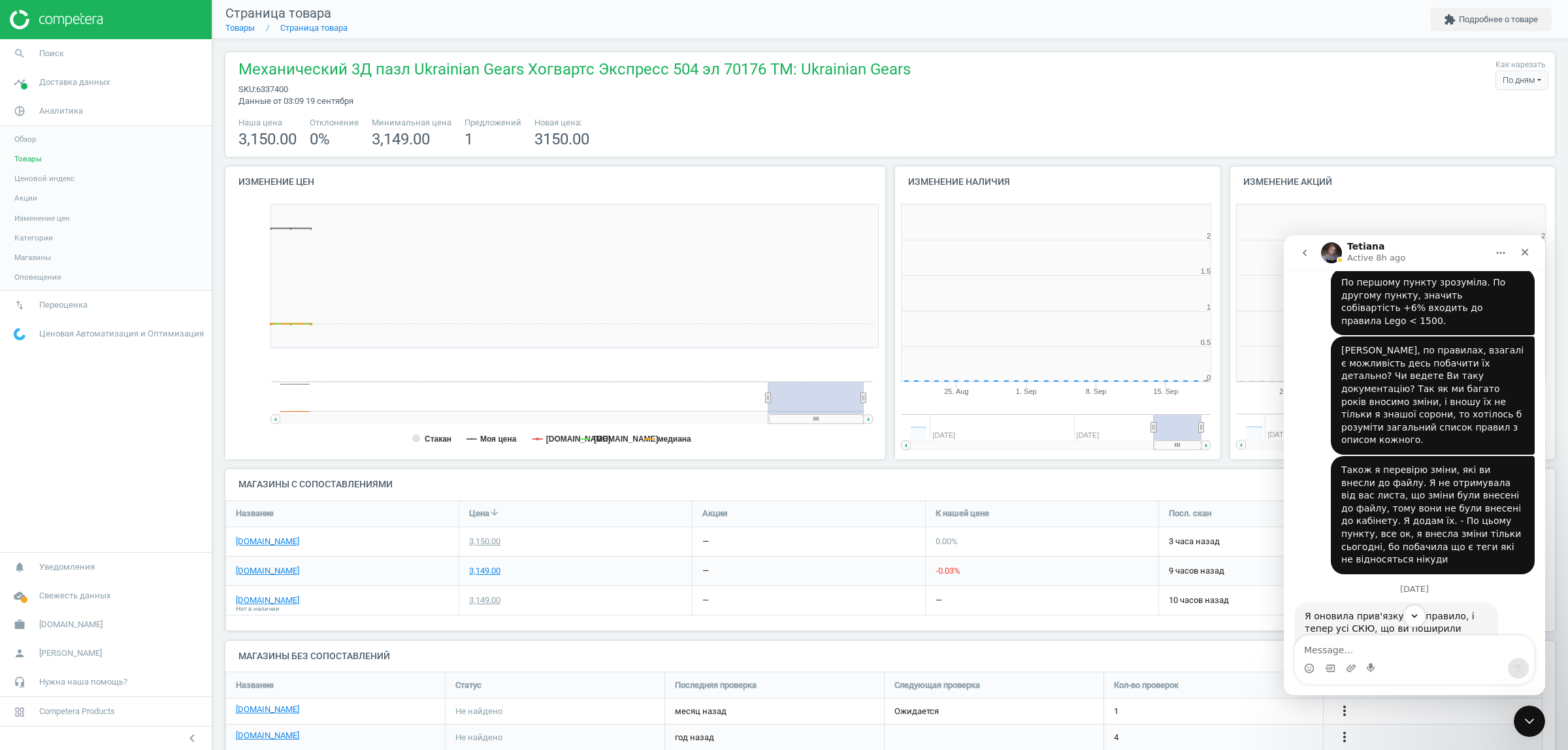
scroll to position [286, 348]
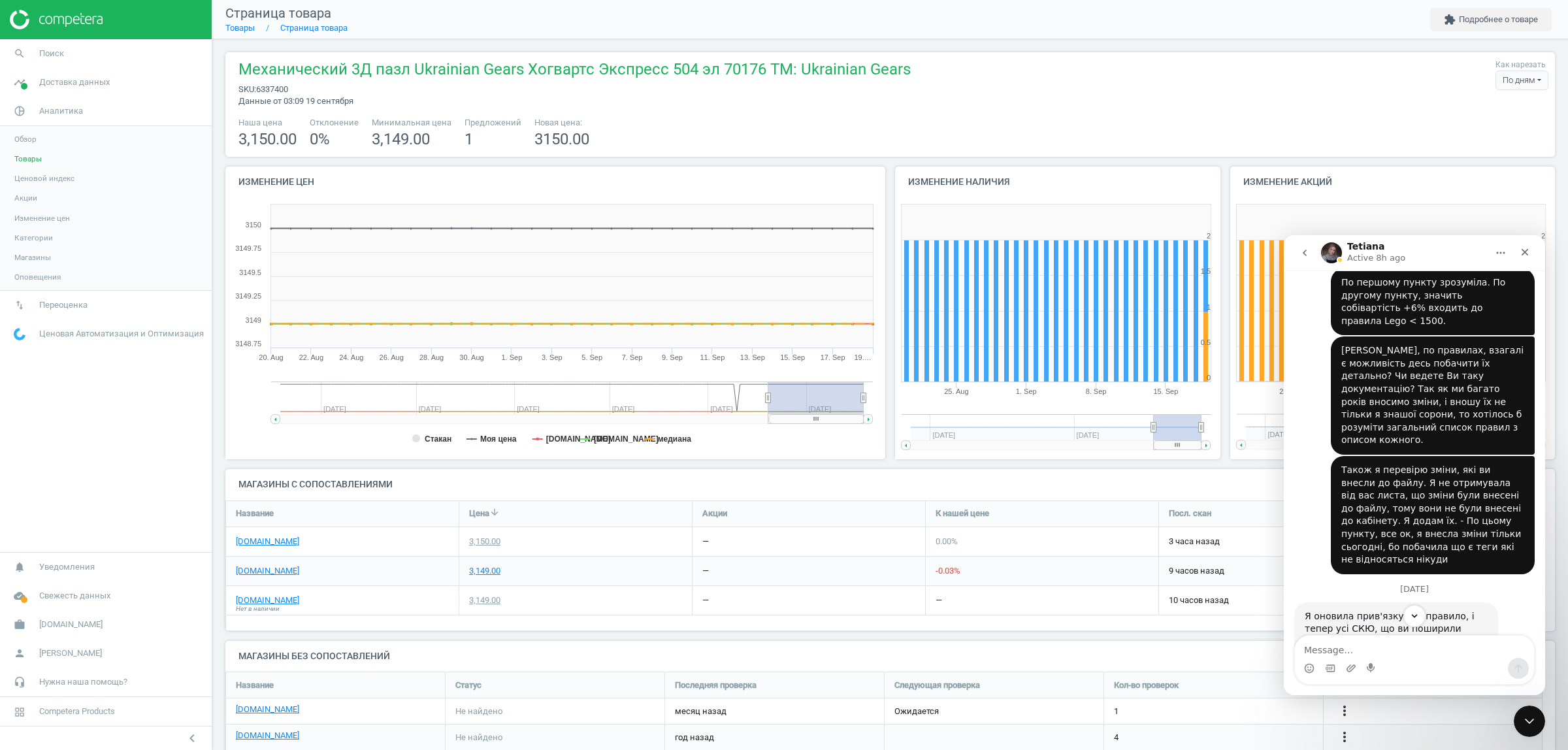
click at [269, 84] on span "6337400" at bounding box center [272, 90] width 32 height 10
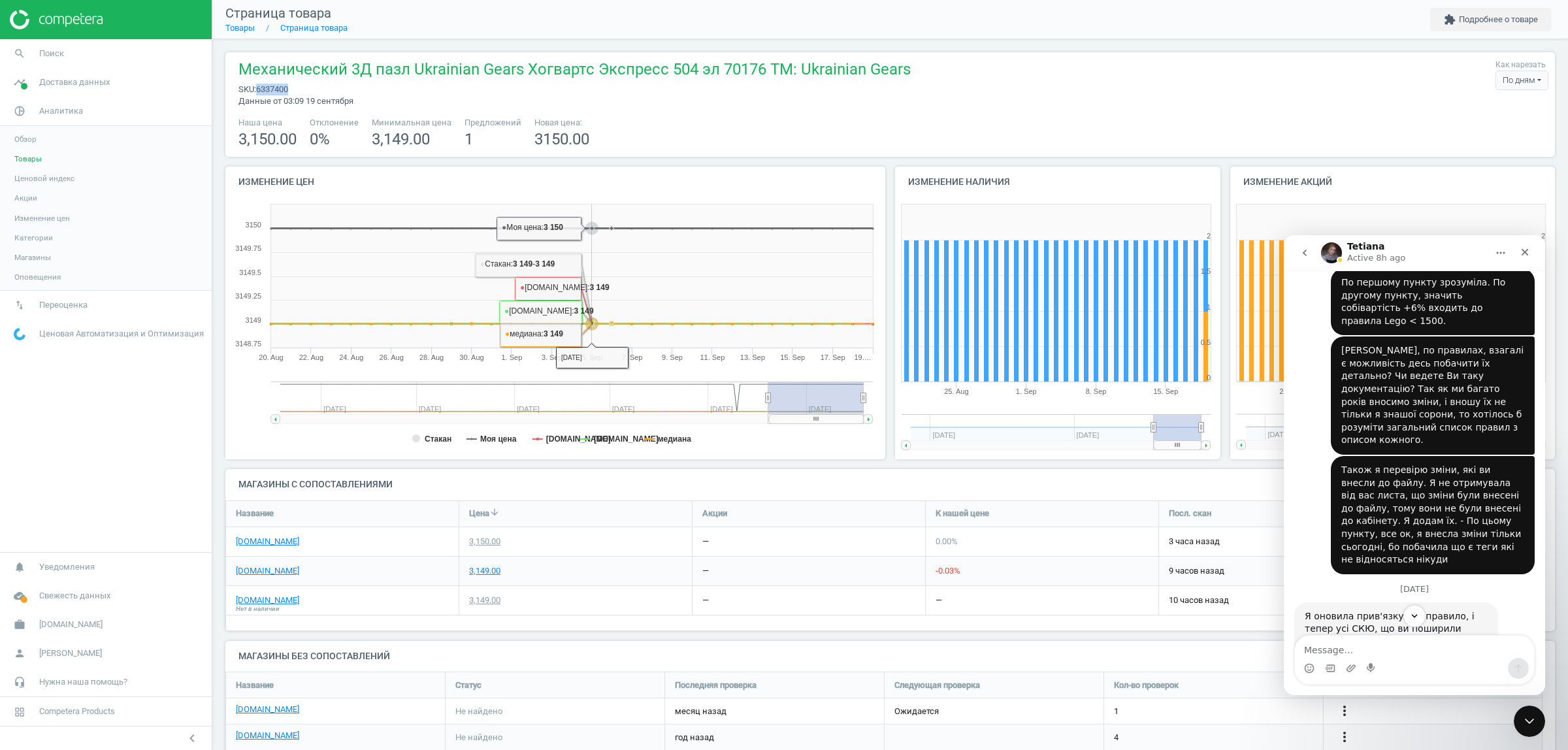
copy span "6337400"
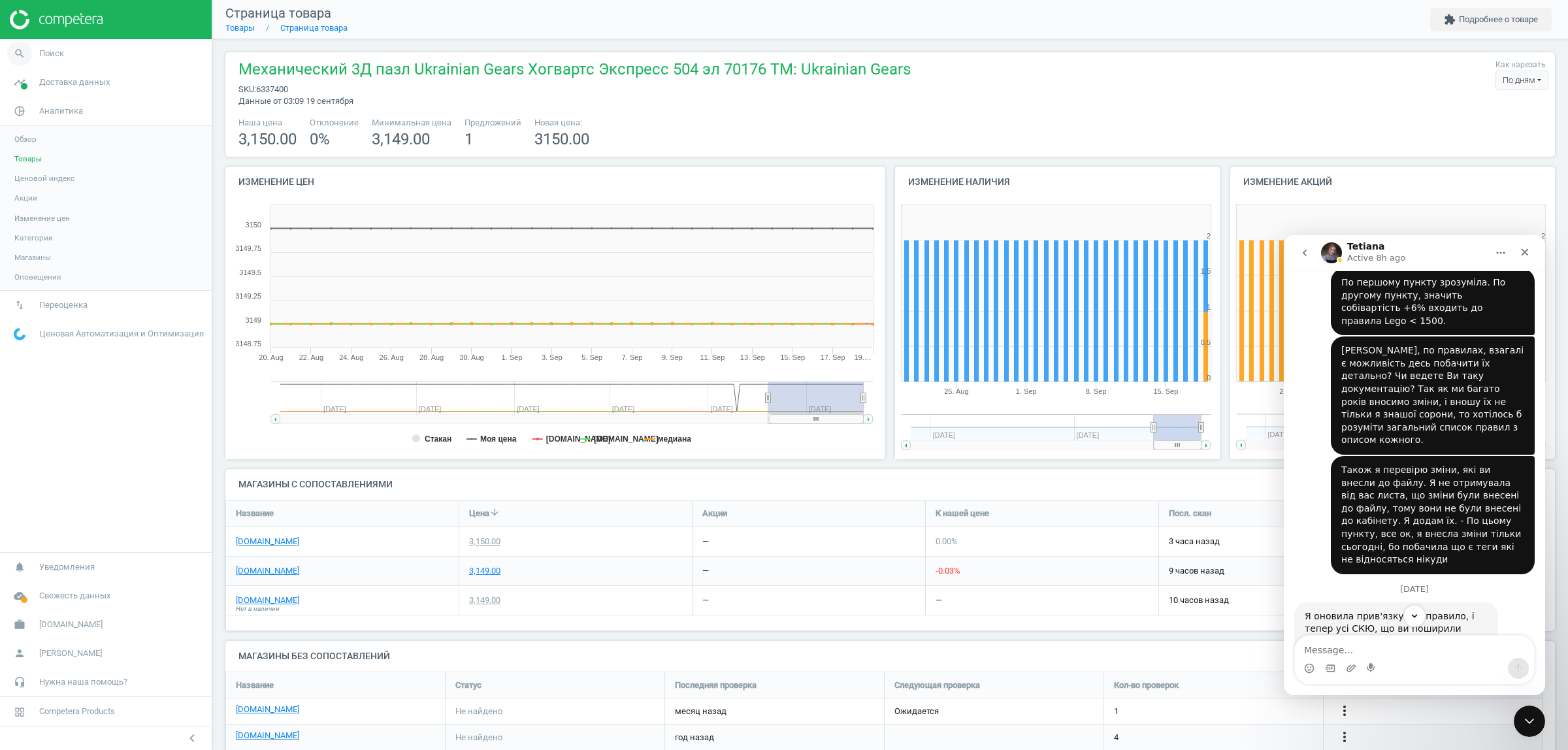
click at [47, 61] on link "search Поиск" at bounding box center [106, 53] width 212 height 29
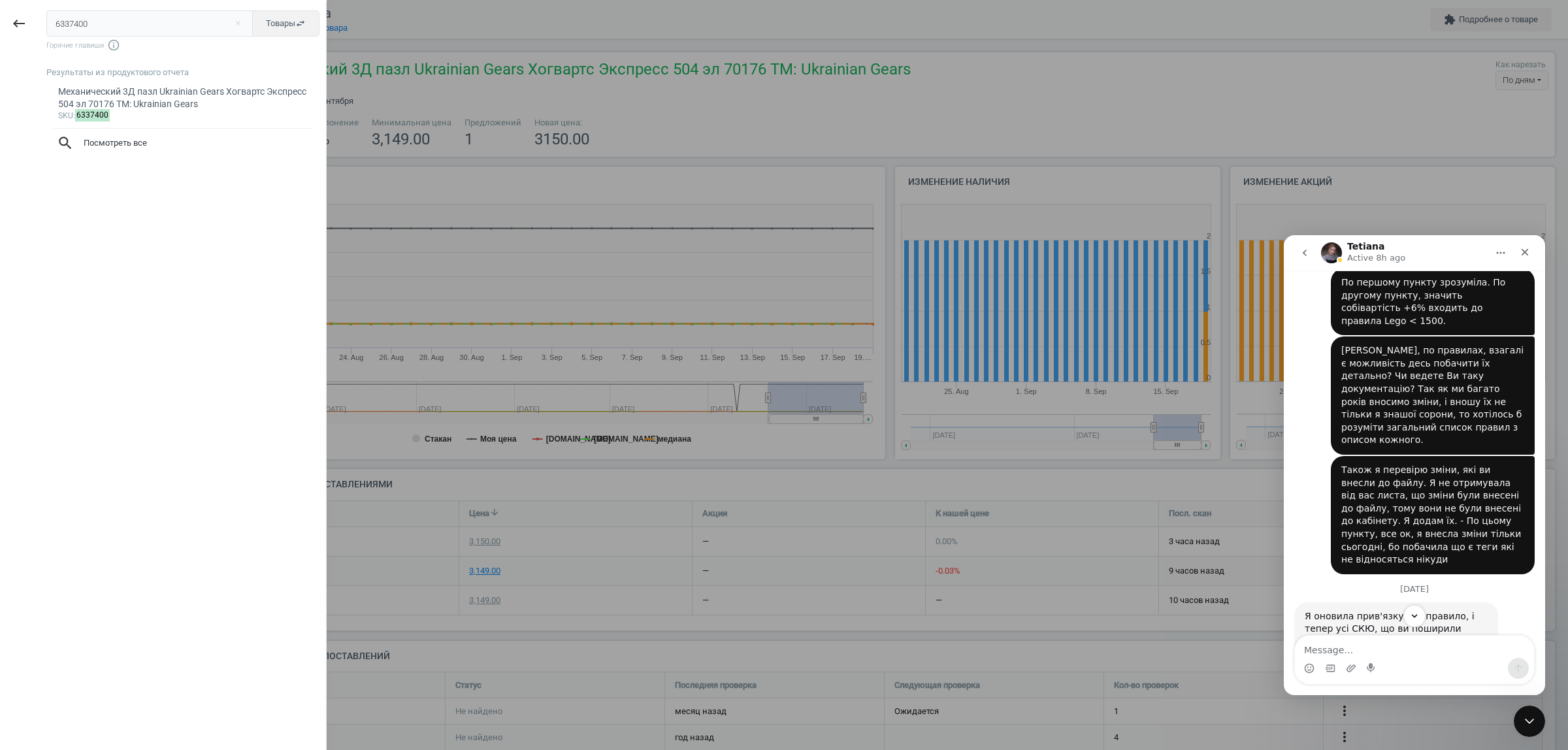
click at [135, 20] on input "6337400" at bounding box center [149, 23] width 207 height 26
type input "6337686"
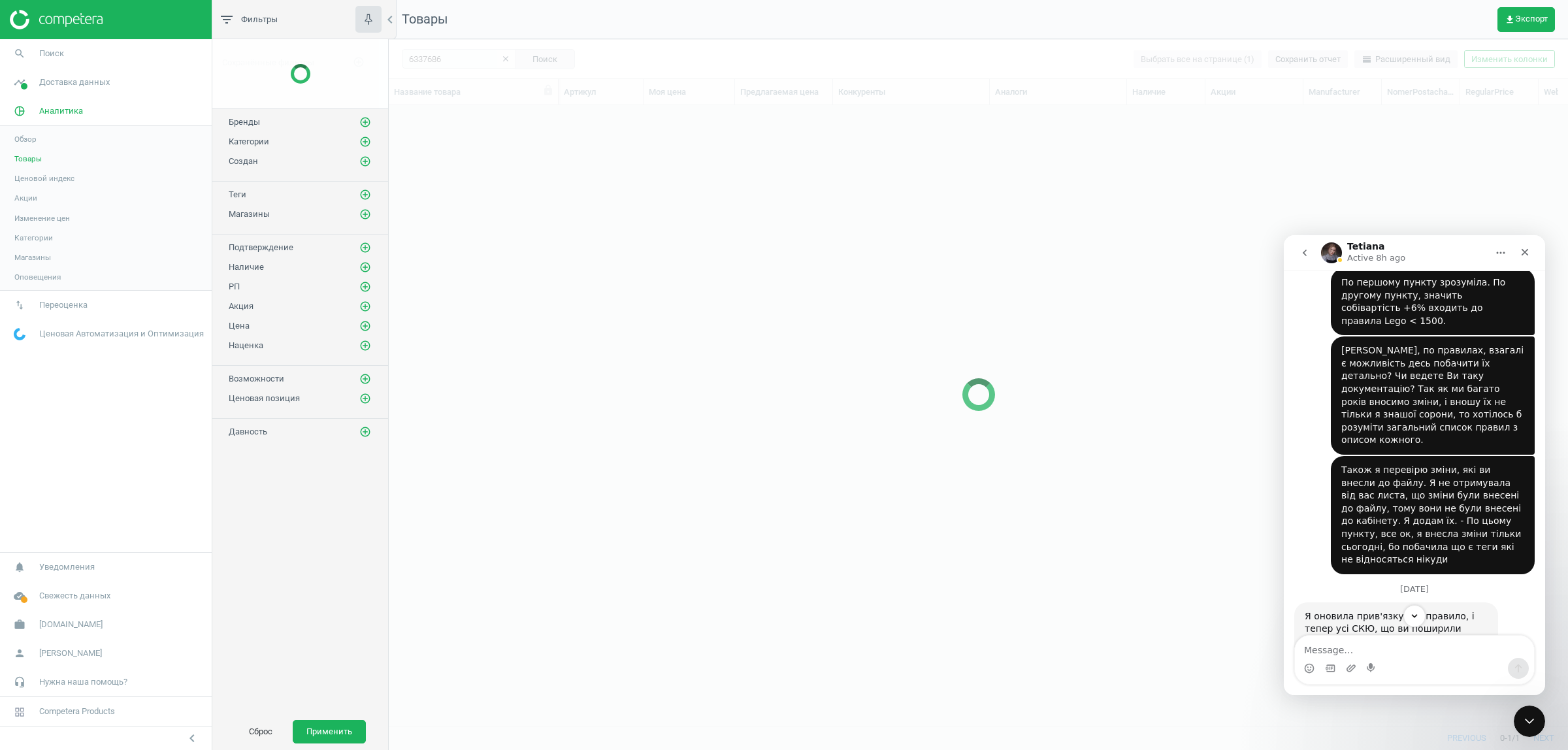
scroll to position [595, 1167]
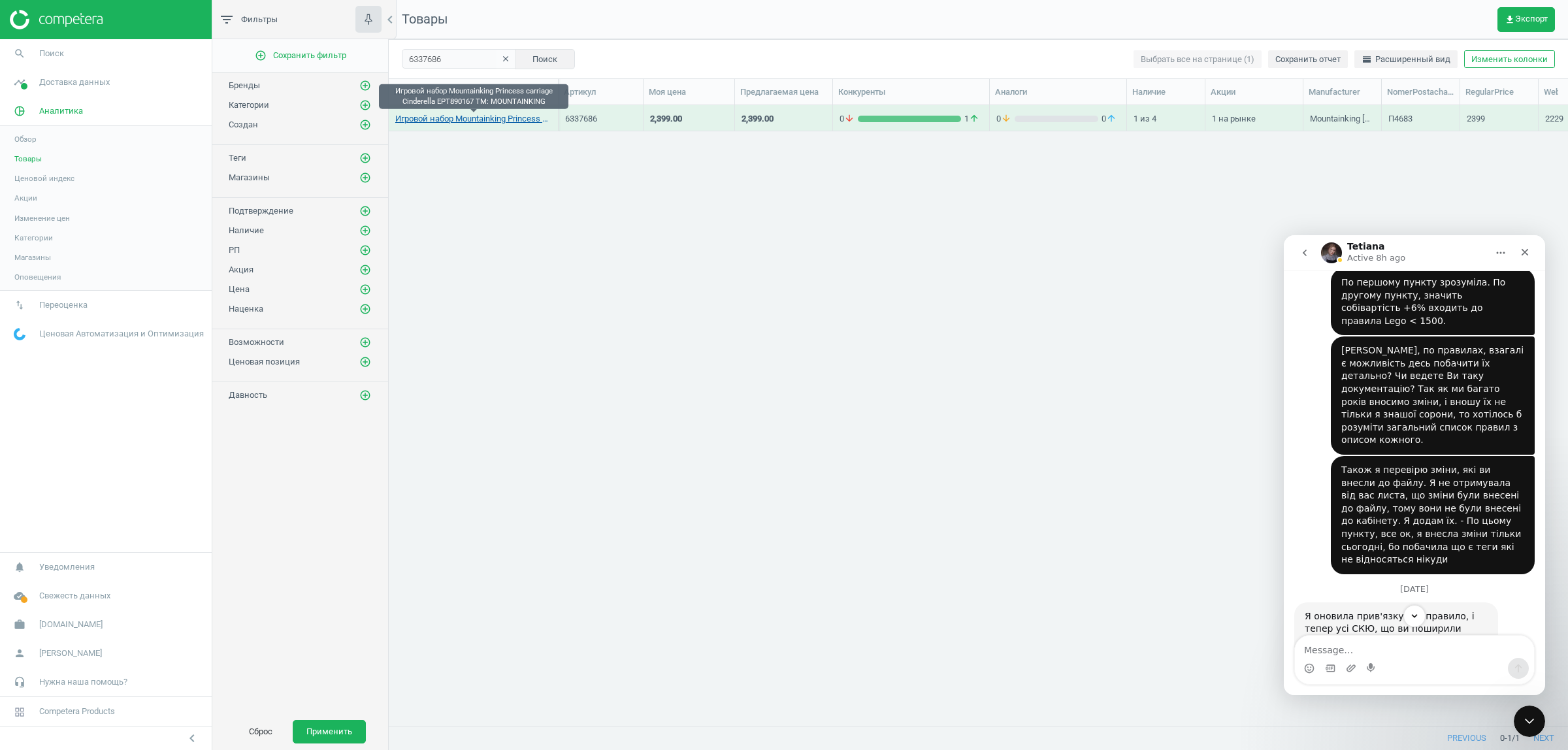
click at [513, 119] on link "Игровой набор Mountainking Princess carriage Cinderella EPT890167 TM: MOUNTAINK…" at bounding box center [473, 119] width 156 height 12
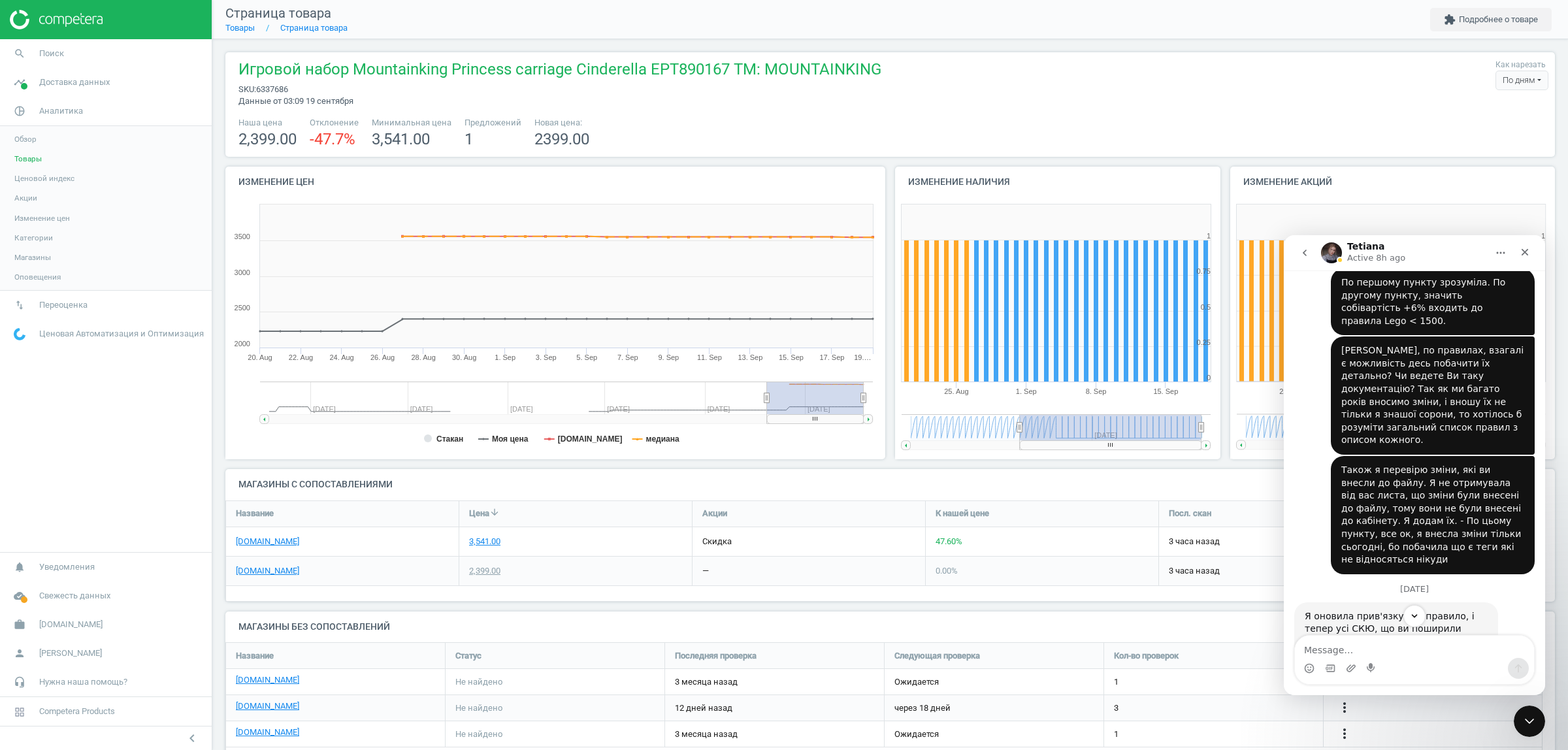
click at [278, 85] on span "6337686" at bounding box center [272, 90] width 32 height 10
copy span "6337686"
